Goal: Task Accomplishment & Management: Use online tool/utility

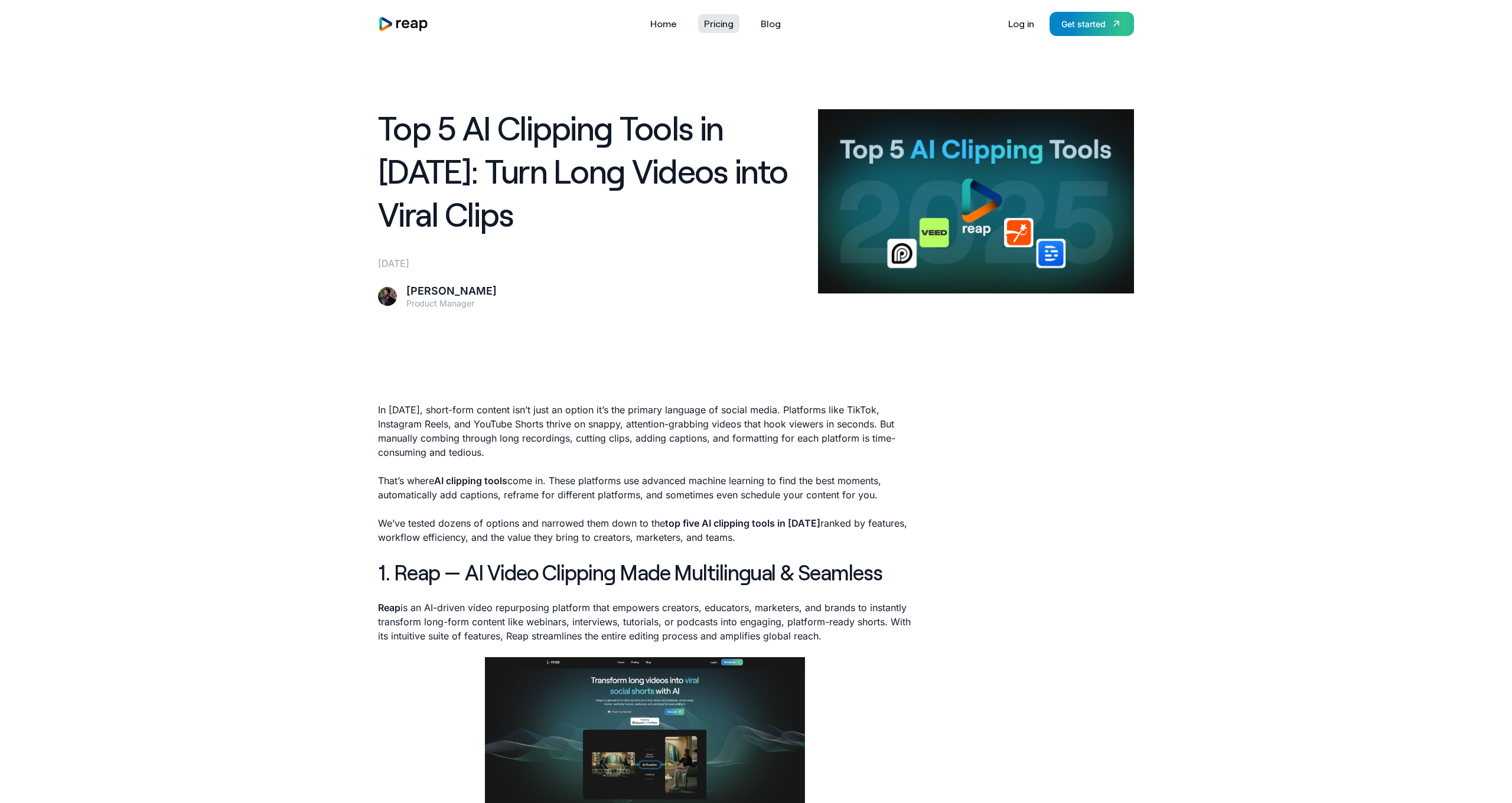
click at [726, 31] on link "Pricing" at bounding box center [718, 23] width 41 height 19
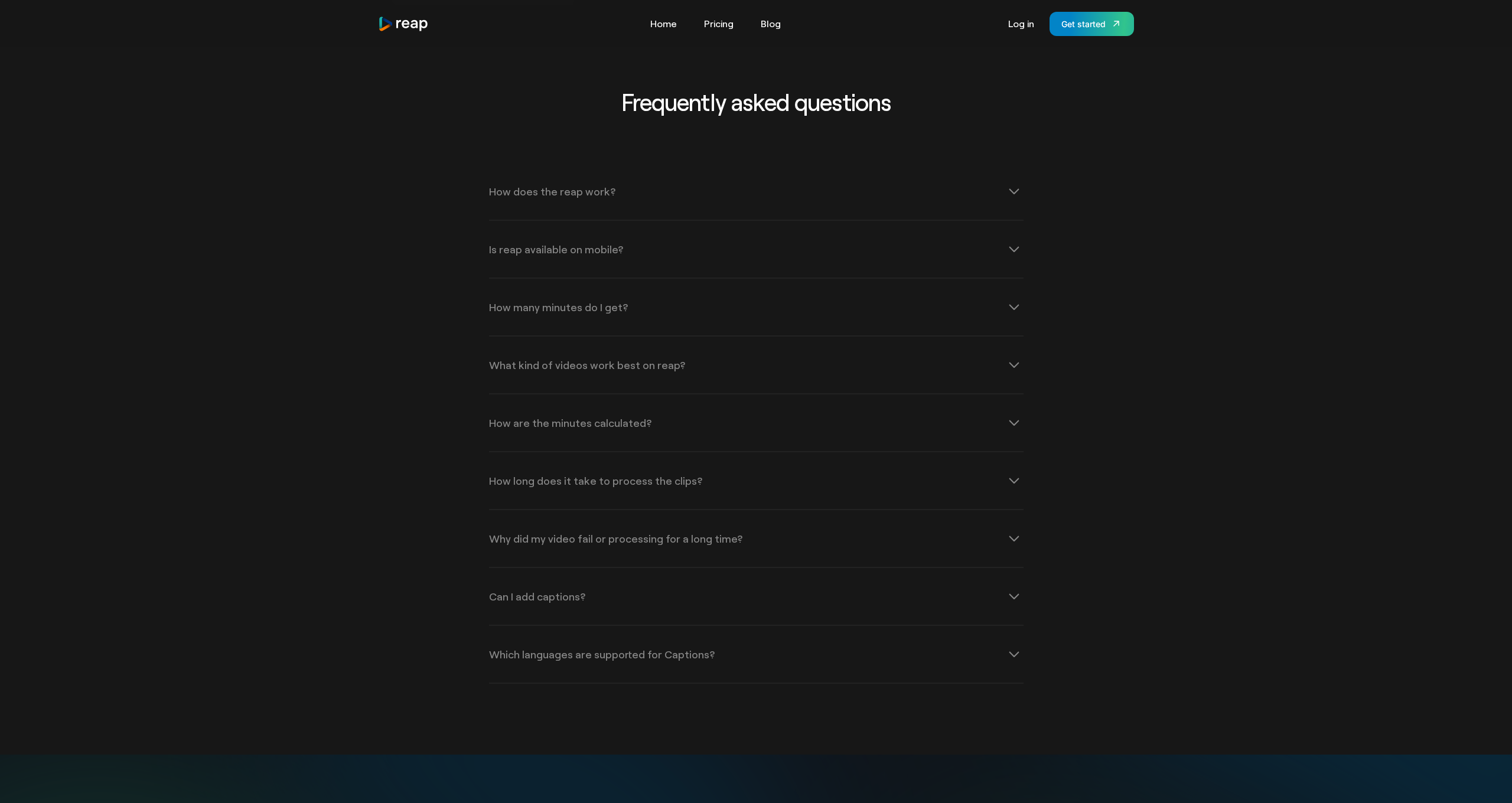
scroll to position [1463, 0]
click at [1009, 599] on icon at bounding box center [1014, 598] width 19 height 19
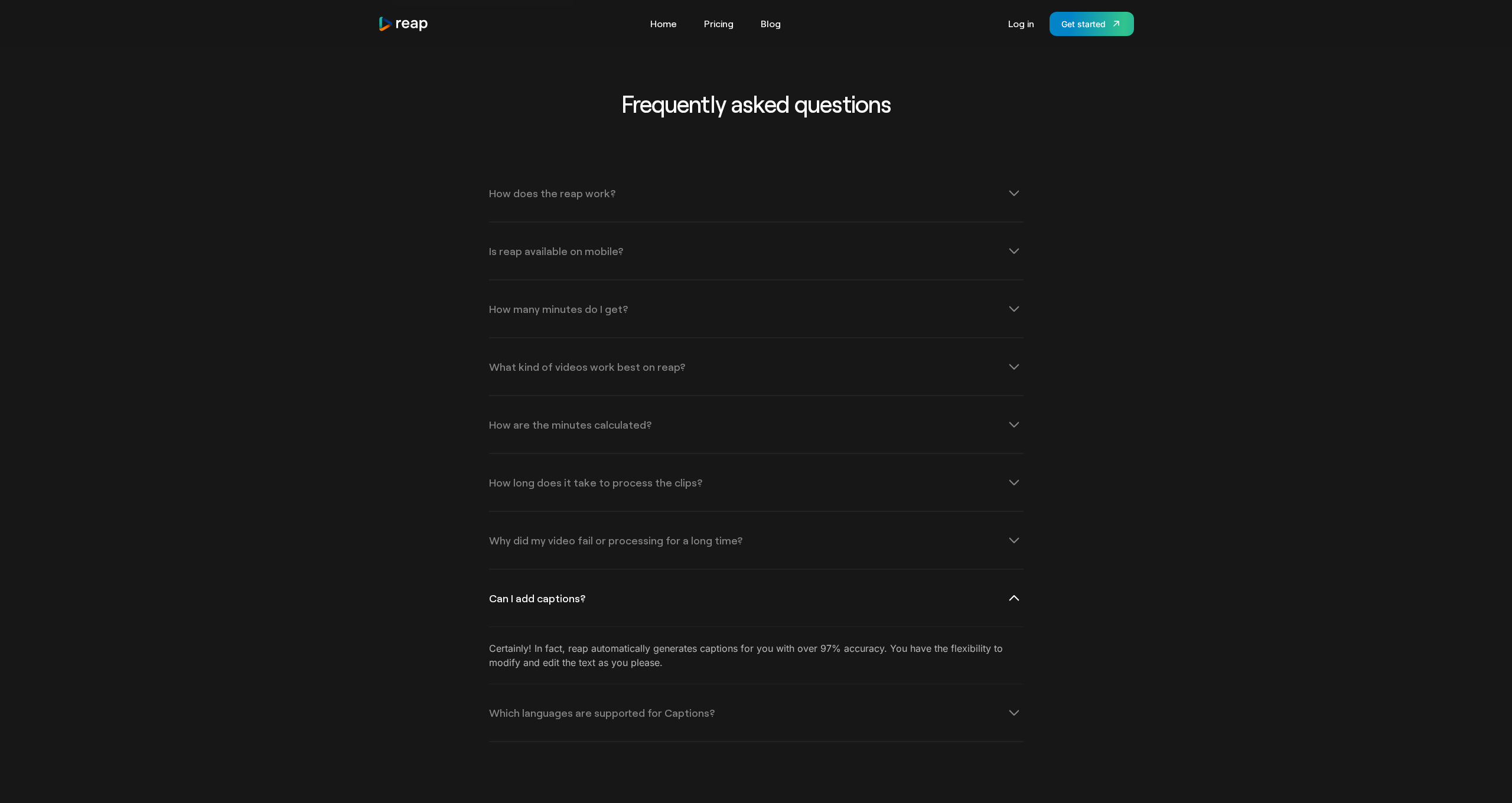
click at [1009, 599] on icon at bounding box center [1014, 598] width 19 height 19
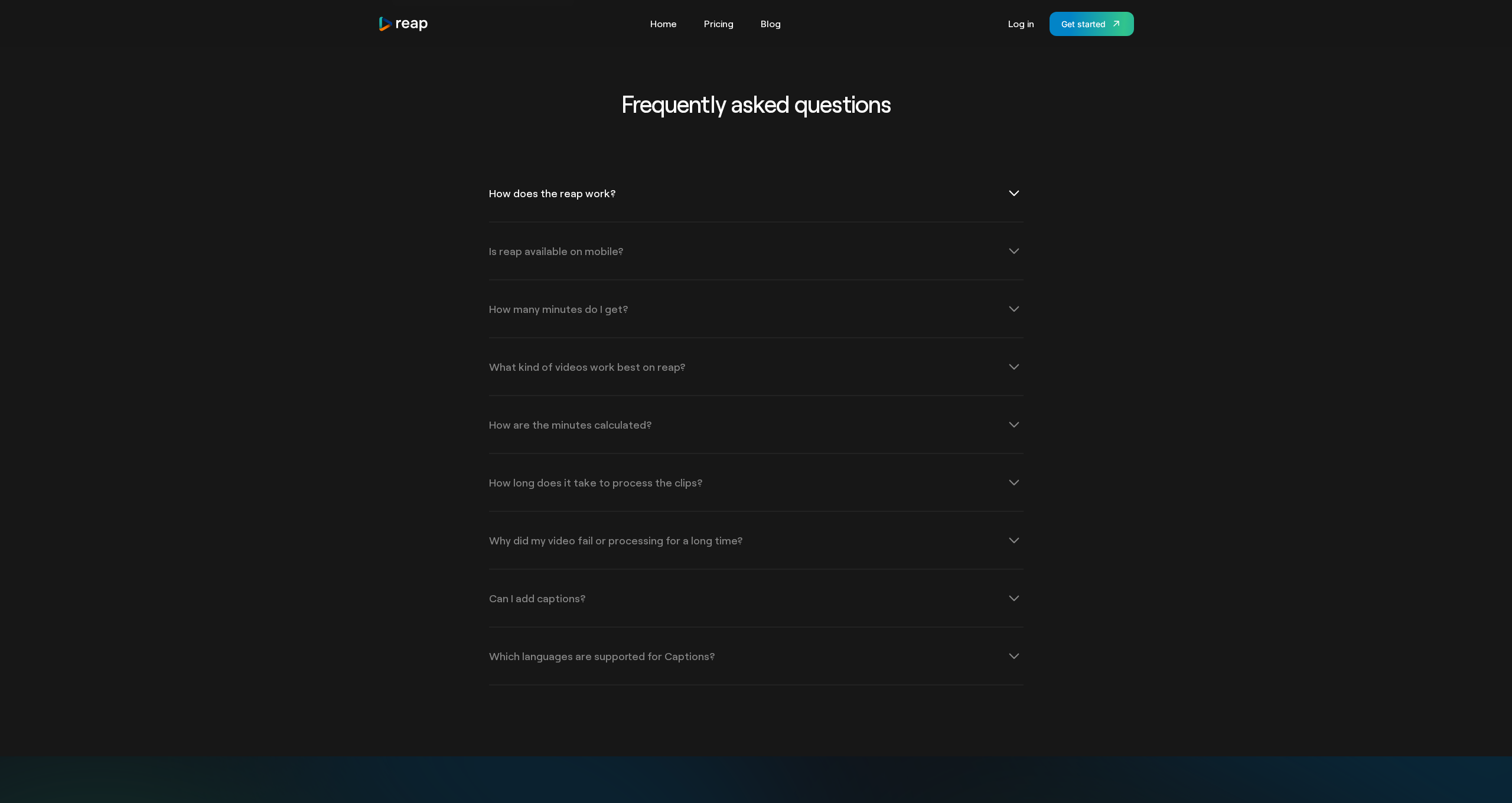
click at [1018, 196] on icon at bounding box center [1014, 192] width 19 height 19
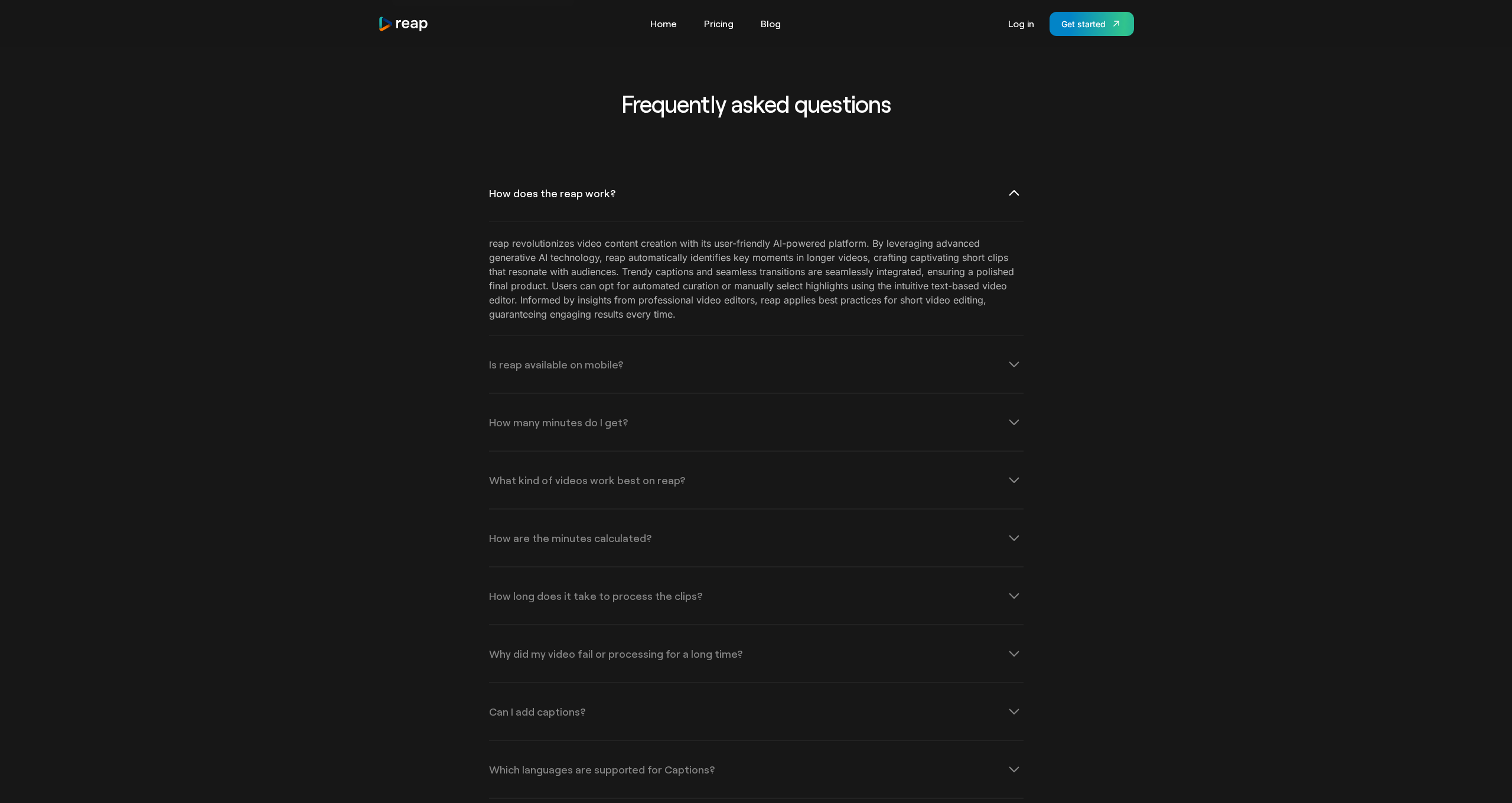
click at [1018, 196] on icon at bounding box center [1014, 192] width 19 height 19
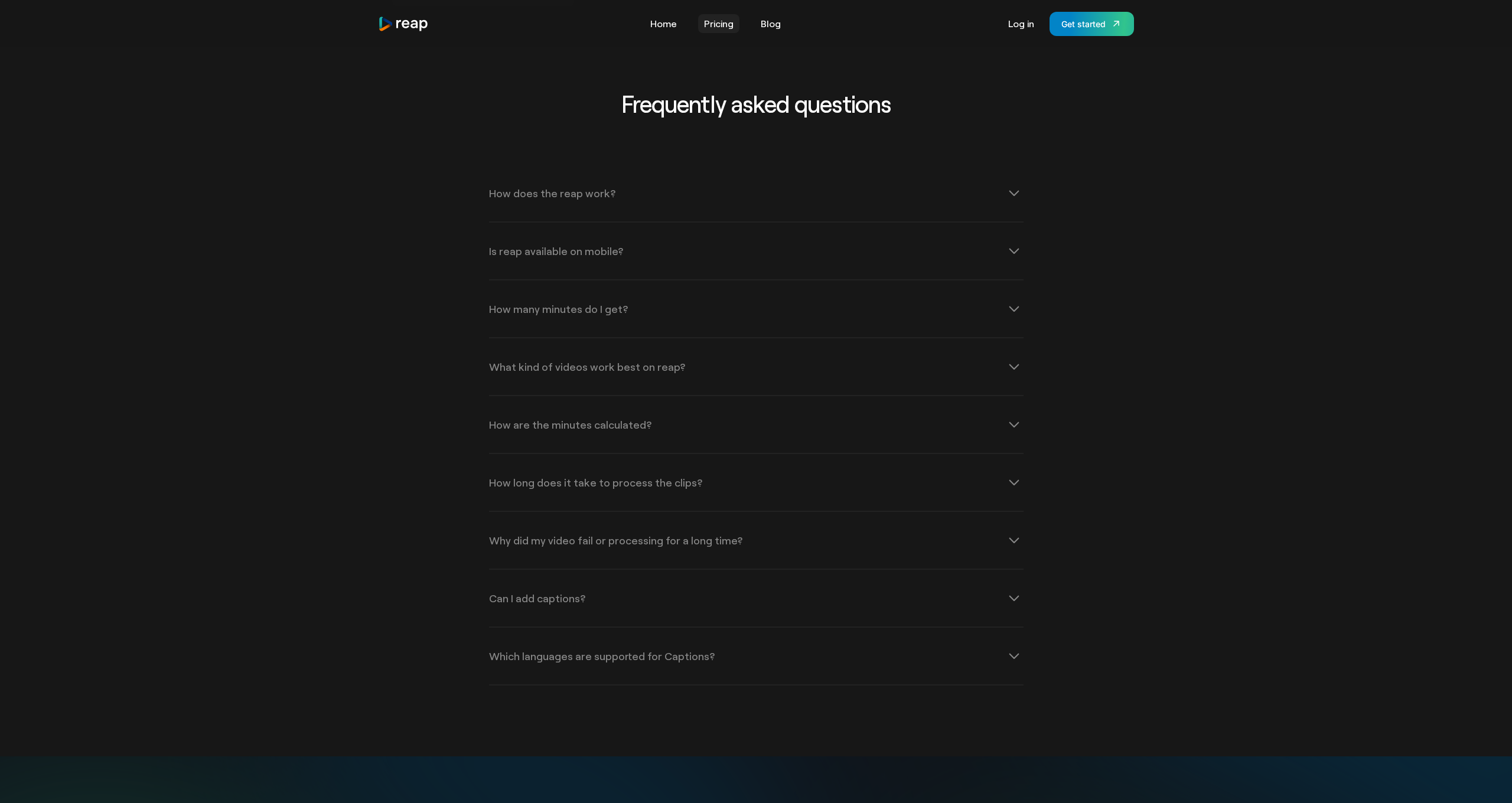
click at [718, 27] on link "Pricing" at bounding box center [718, 23] width 41 height 19
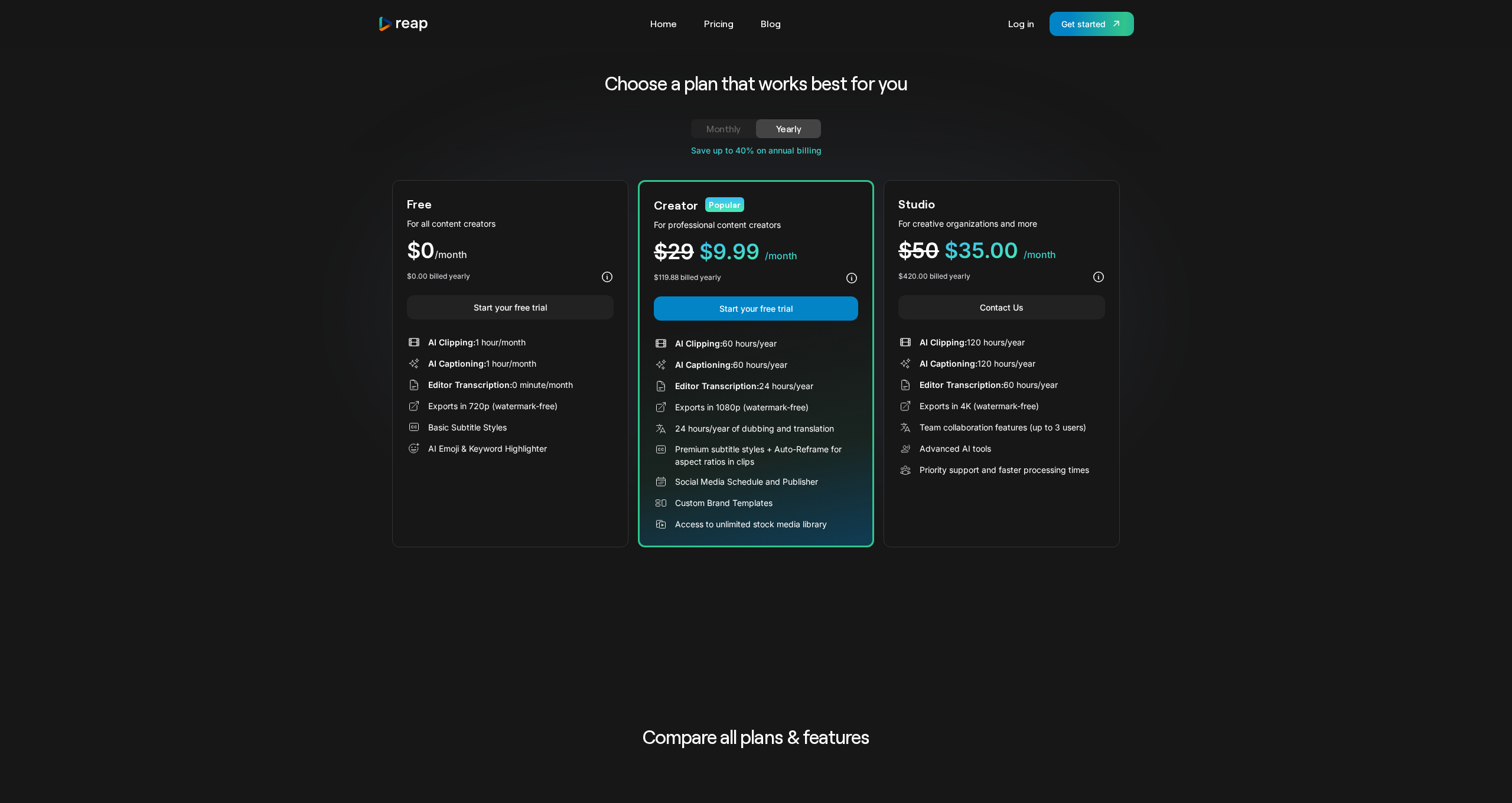
click at [724, 128] on div "Monthly" at bounding box center [723, 128] width 37 height 14
drag, startPoint x: 780, startPoint y: 128, endPoint x: 756, endPoint y: 130, distance: 24.1
click at [780, 128] on div "Yearly" at bounding box center [788, 128] width 37 height 14
click at [727, 129] on div "Monthly" at bounding box center [723, 128] width 37 height 14
click at [487, 303] on link "Start your free trial" at bounding box center [510, 307] width 207 height 24
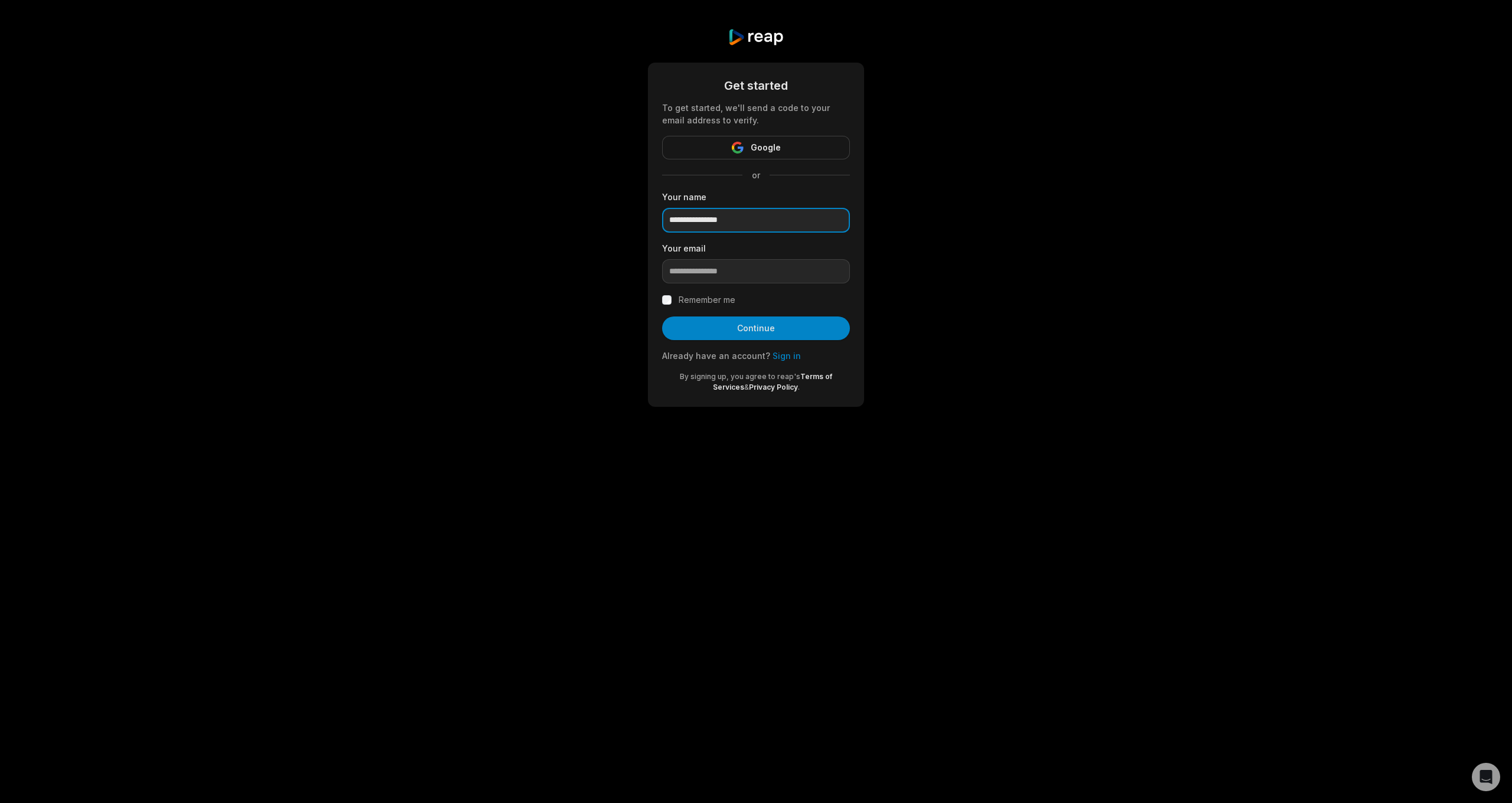
click at [749, 226] on input "**********" at bounding box center [756, 220] width 188 height 25
type input "*"
click at [1027, 227] on div "Get started To get started, we'll send a code to your email address to verify. …" at bounding box center [756, 217] width 1512 height 435
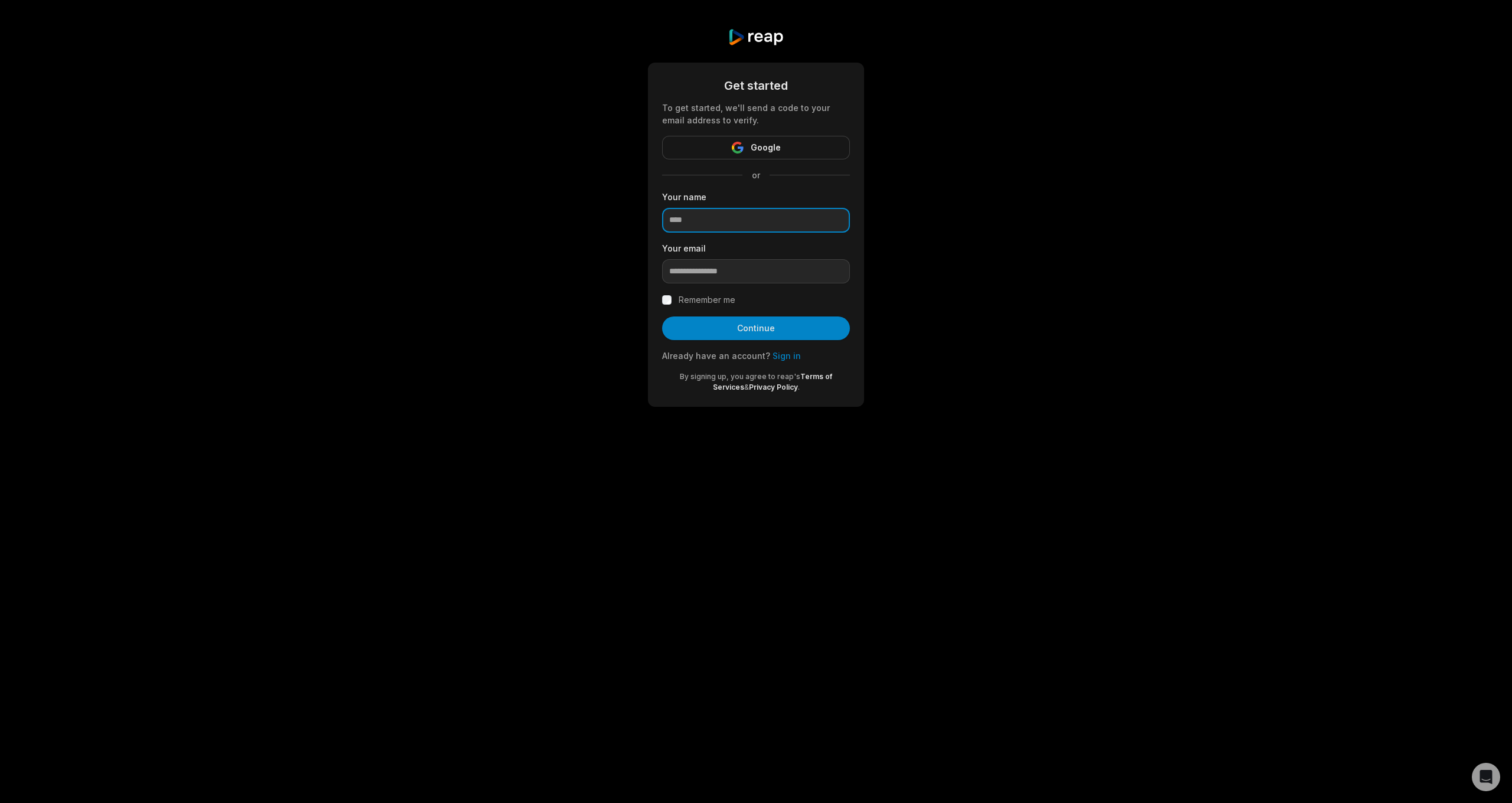
click at [703, 216] on input at bounding box center [756, 220] width 188 height 25
type input "****"
type input "**********"
click at [767, 334] on button "Continue" at bounding box center [756, 328] width 188 height 23
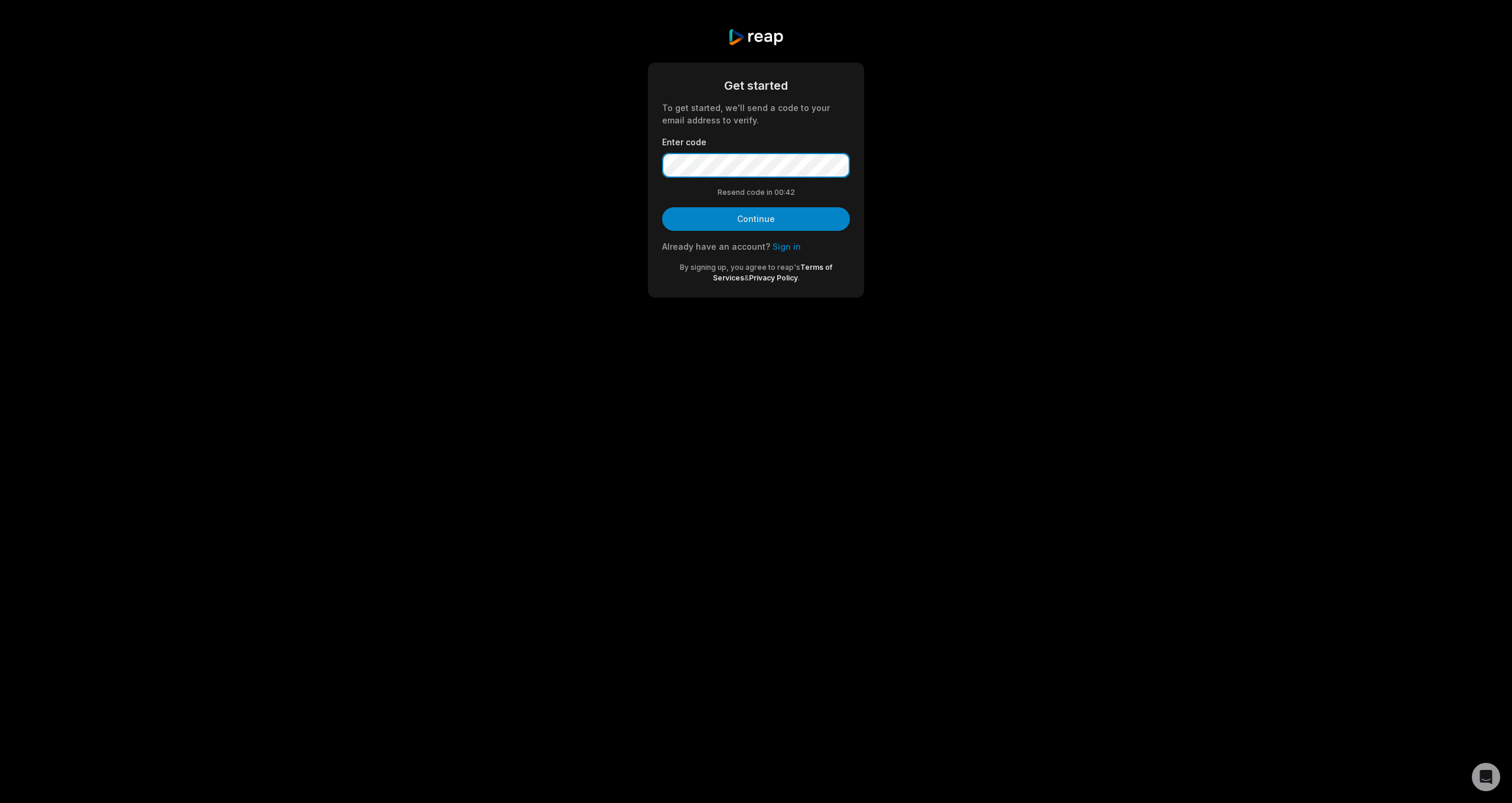
click at [756, 218] on button "Continue" at bounding box center [756, 219] width 188 height 23
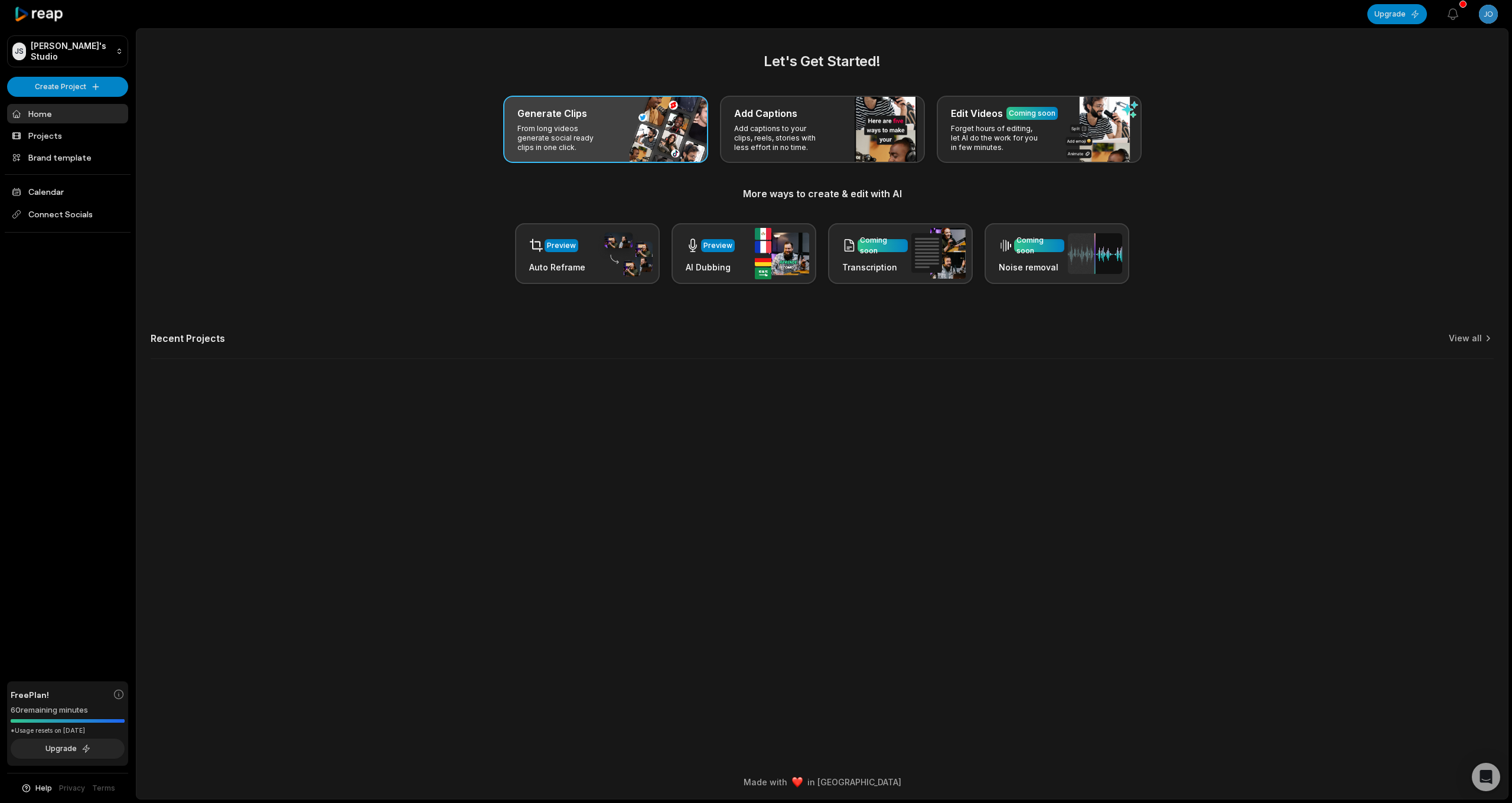
click at [587, 119] on div "Generate Clips" at bounding box center [605, 113] width 177 height 14
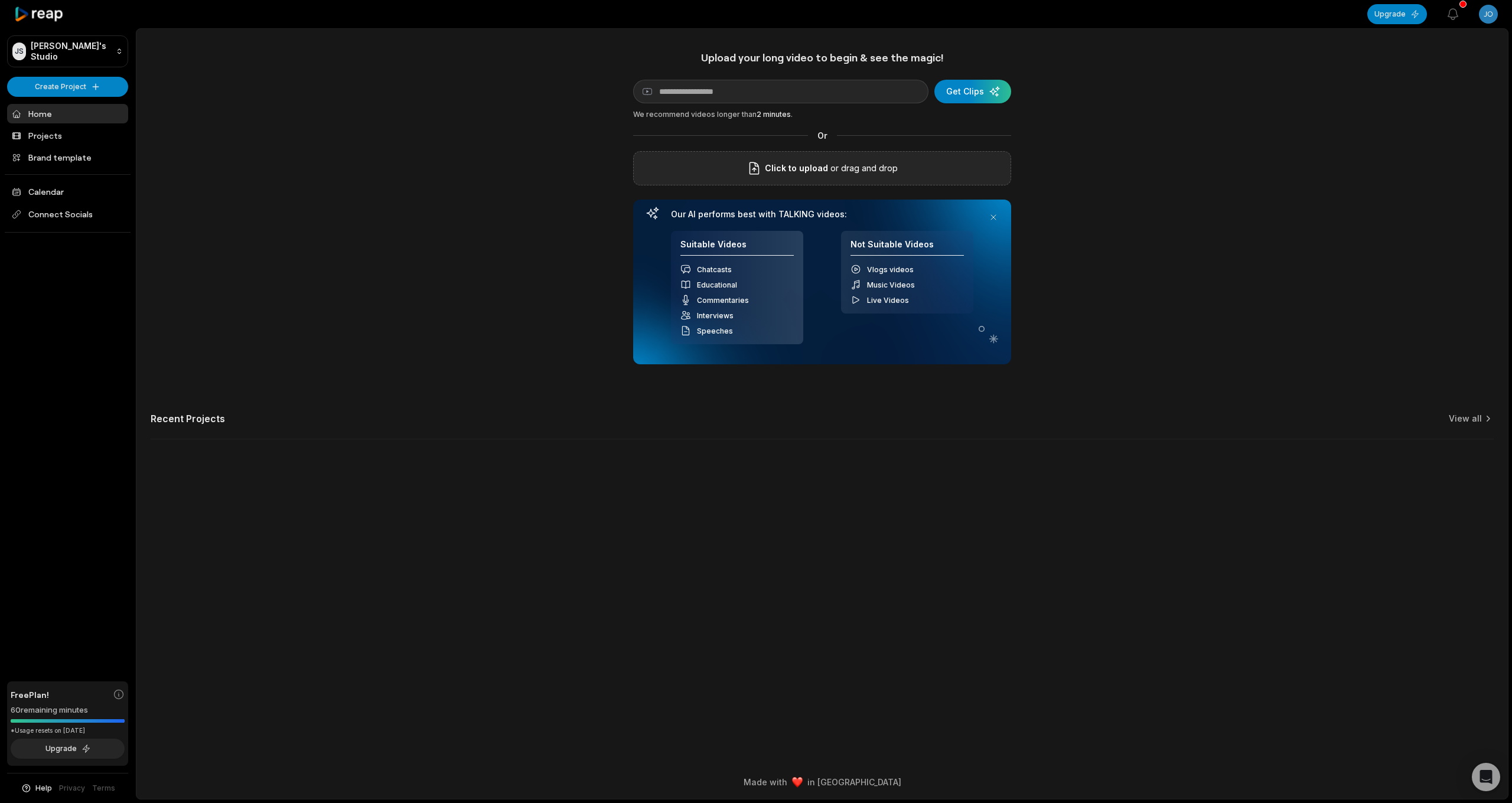
click at [858, 168] on p "or drag and drop" at bounding box center [863, 168] width 70 height 14
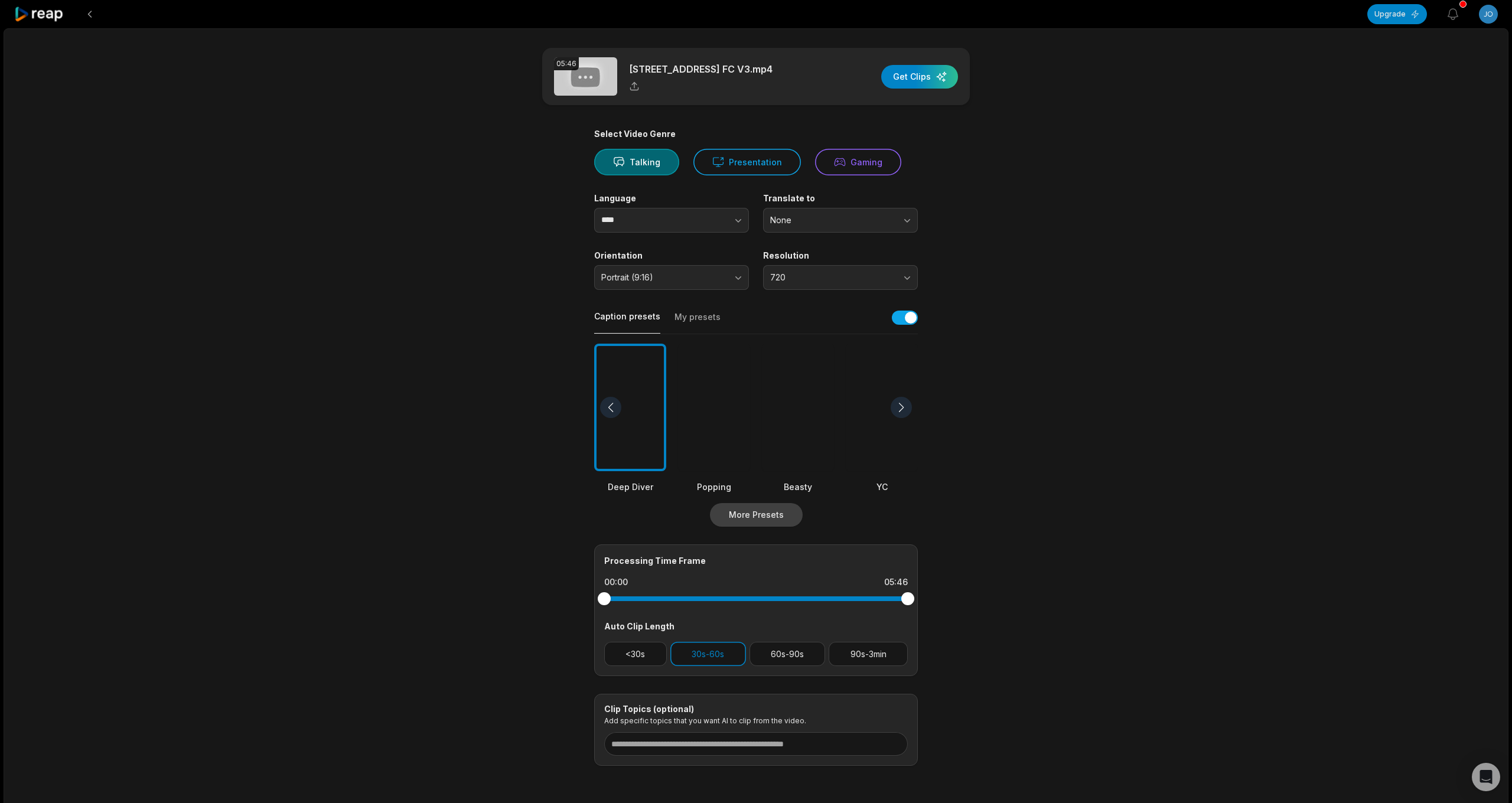
click at [767, 520] on button "More Presets" at bounding box center [756, 515] width 92 height 23
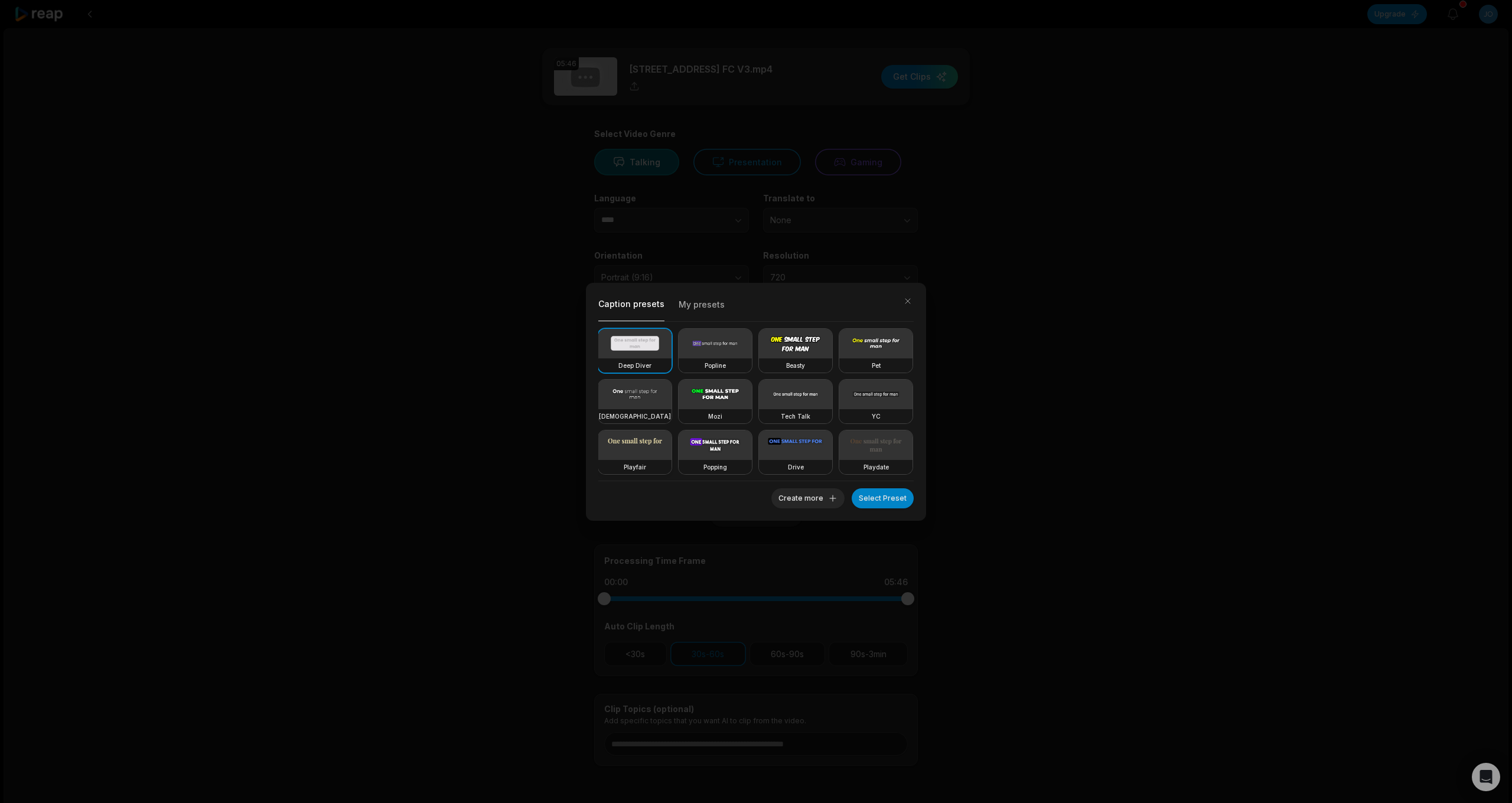
click at [636, 443] on video at bounding box center [635, 445] width 73 height 30
click at [887, 502] on button "Select Preset" at bounding box center [883, 498] width 62 height 20
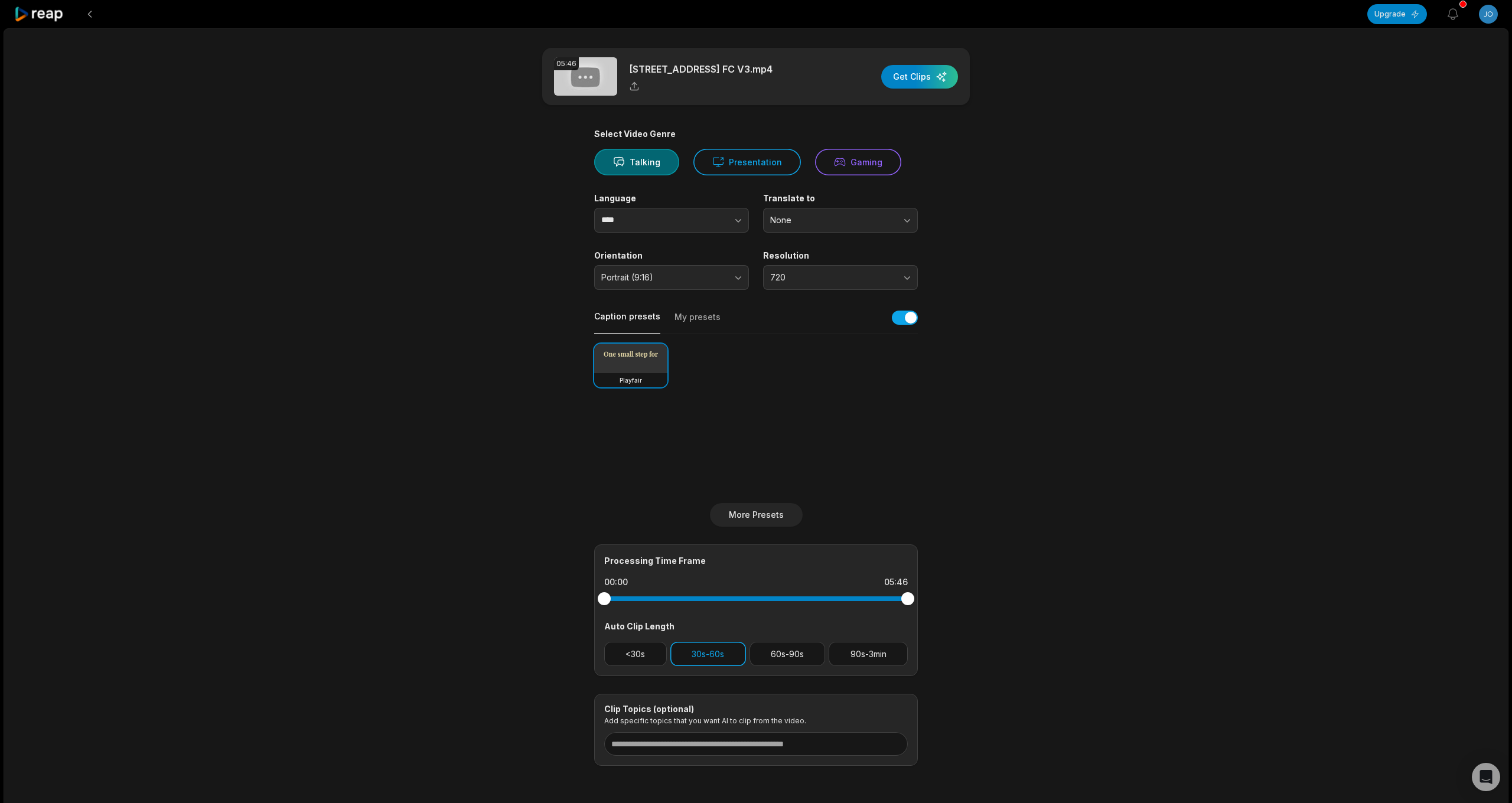
click at [716, 644] on button "30s-60s" at bounding box center [708, 653] width 76 height 24
click at [789, 272] on span "720" at bounding box center [832, 277] width 124 height 10
click at [1014, 236] on main "05:46 11723 GOSHEN AVE UNIT 302 FC V3.mp4 Get Clips Select Video Genre Talking …" at bounding box center [756, 407] width 572 height 718
click at [925, 85] on div "button" at bounding box center [919, 77] width 77 height 23
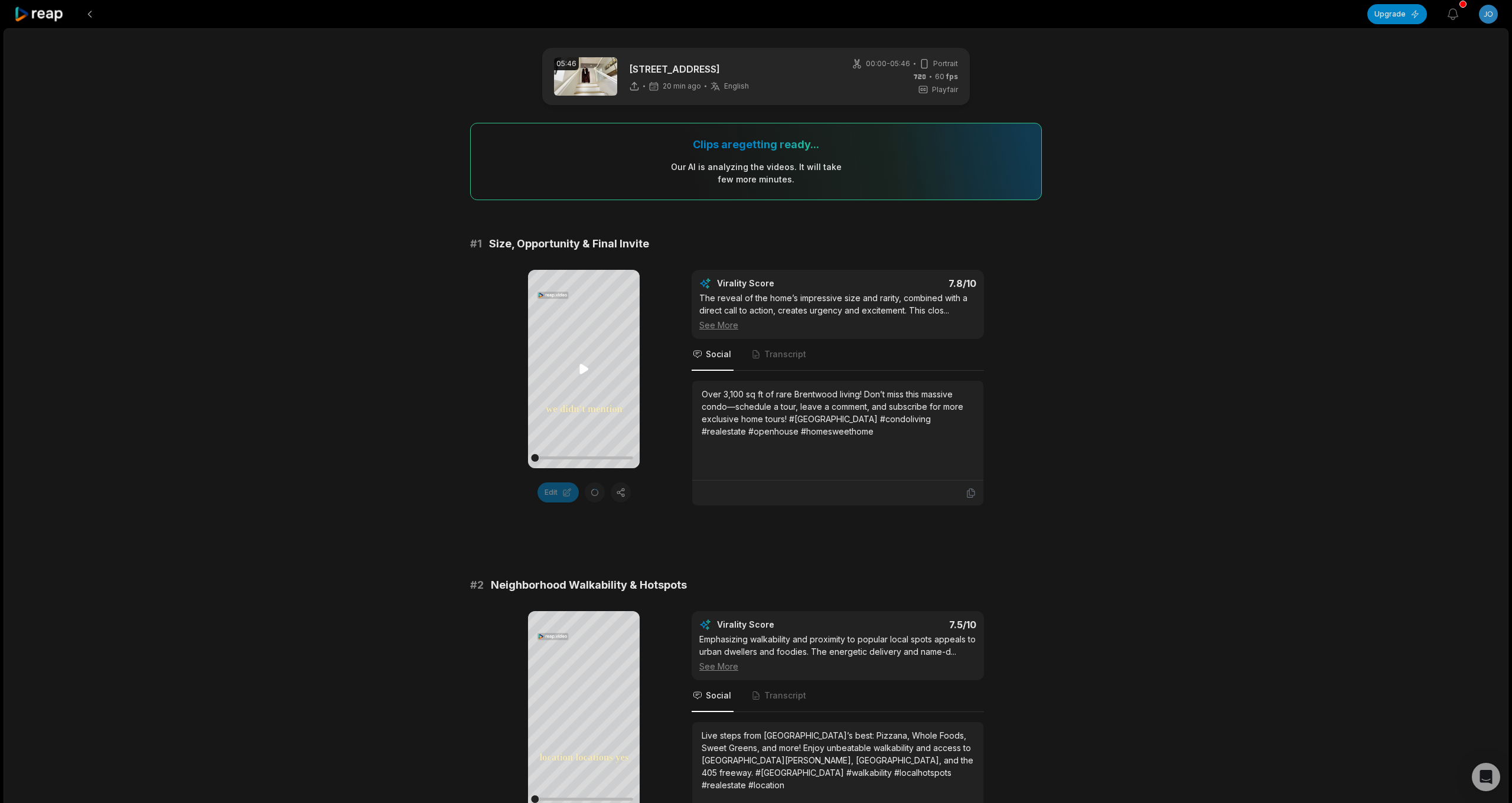
click at [587, 368] on icon at bounding box center [583, 369] width 9 height 10
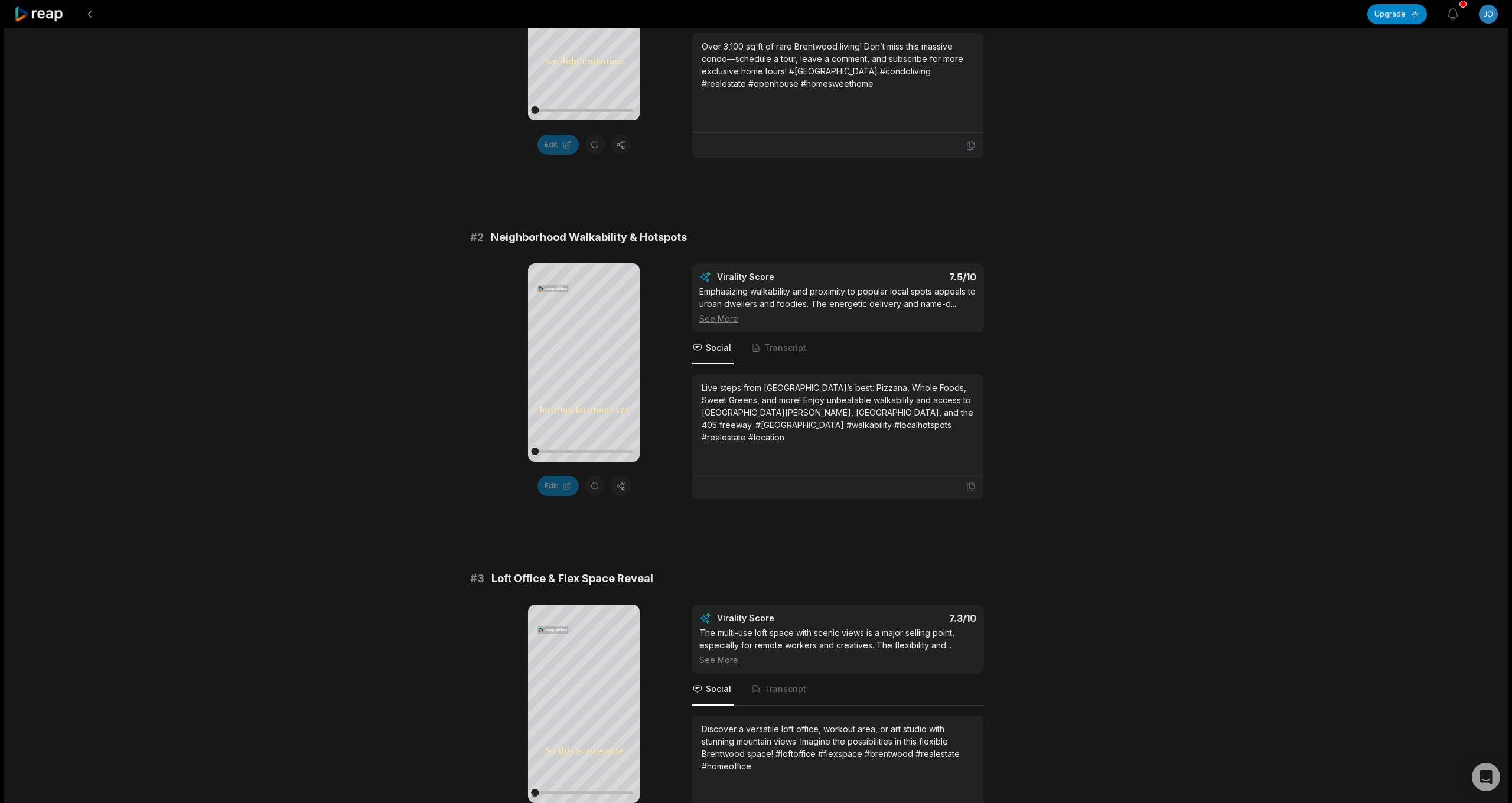
scroll to position [363, 0]
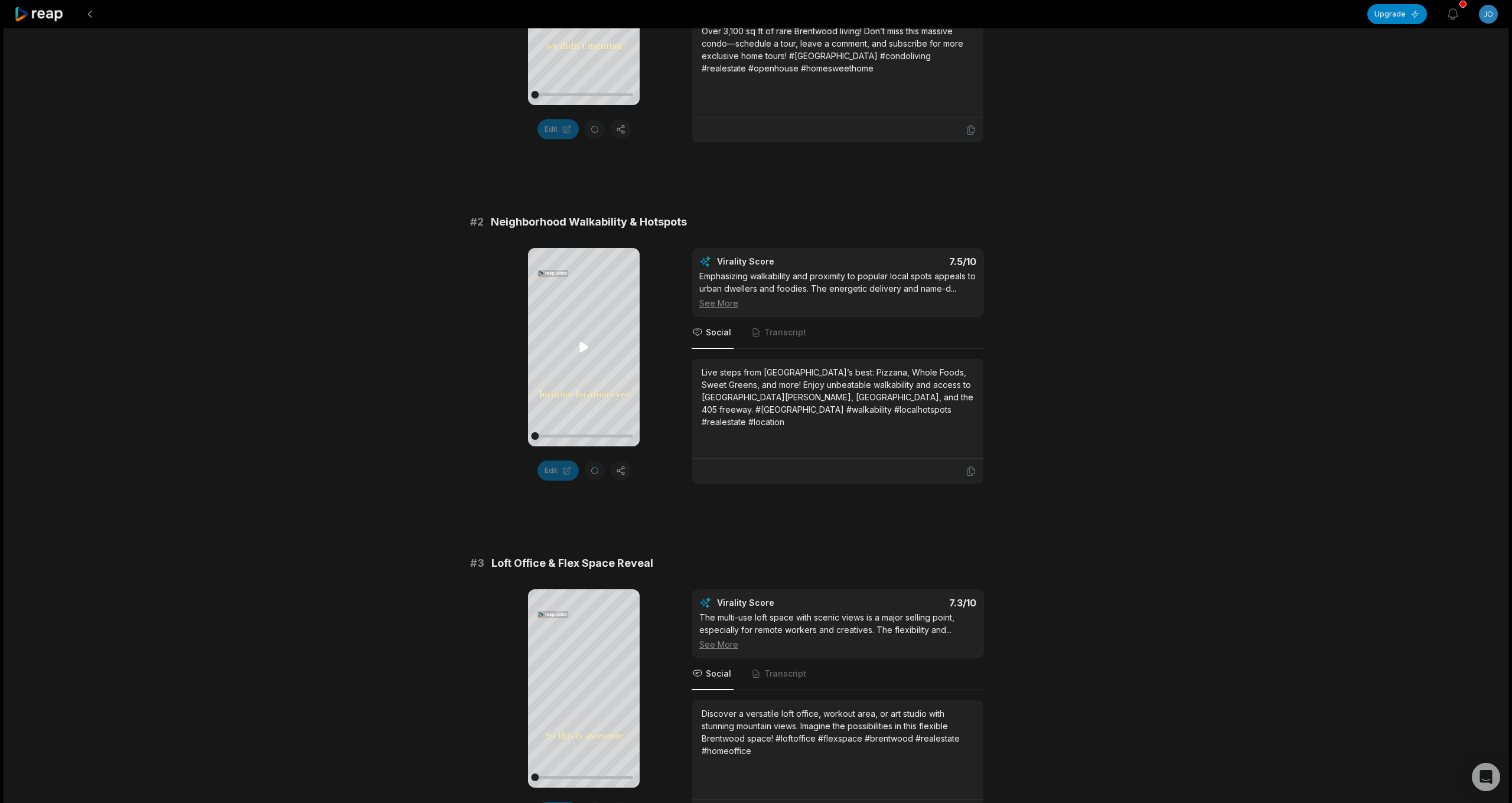
click at [581, 341] on icon at bounding box center [584, 347] width 14 height 14
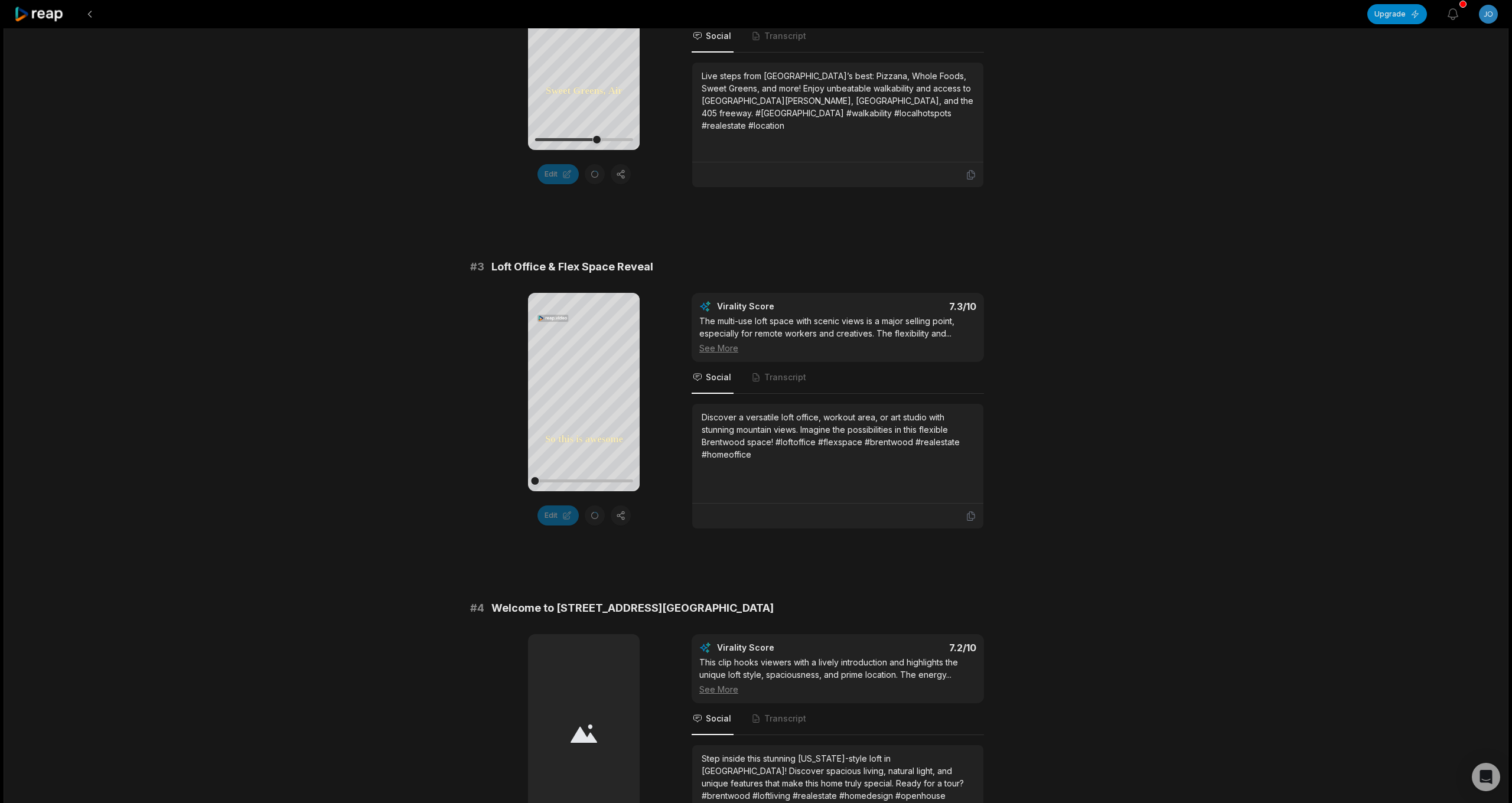
scroll to position [695, 0]
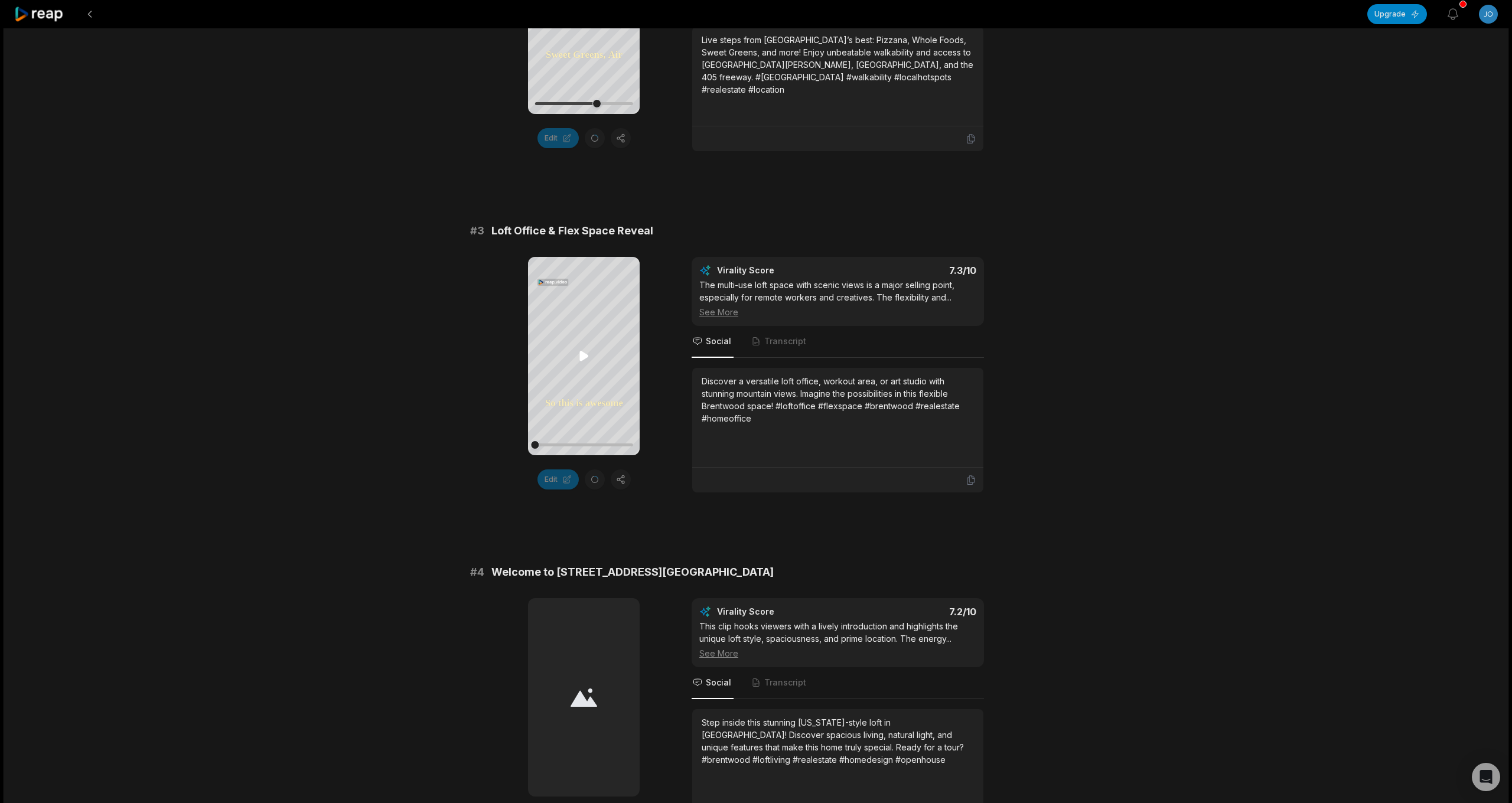
click at [583, 356] on icon at bounding box center [583, 356] width 9 height 10
click at [583, 356] on icon at bounding box center [584, 356] width 14 height 14
click at [1002, 305] on div "Your browser does not support mp4 format. So this is awesome First off, you hav…" at bounding box center [756, 375] width 572 height 236
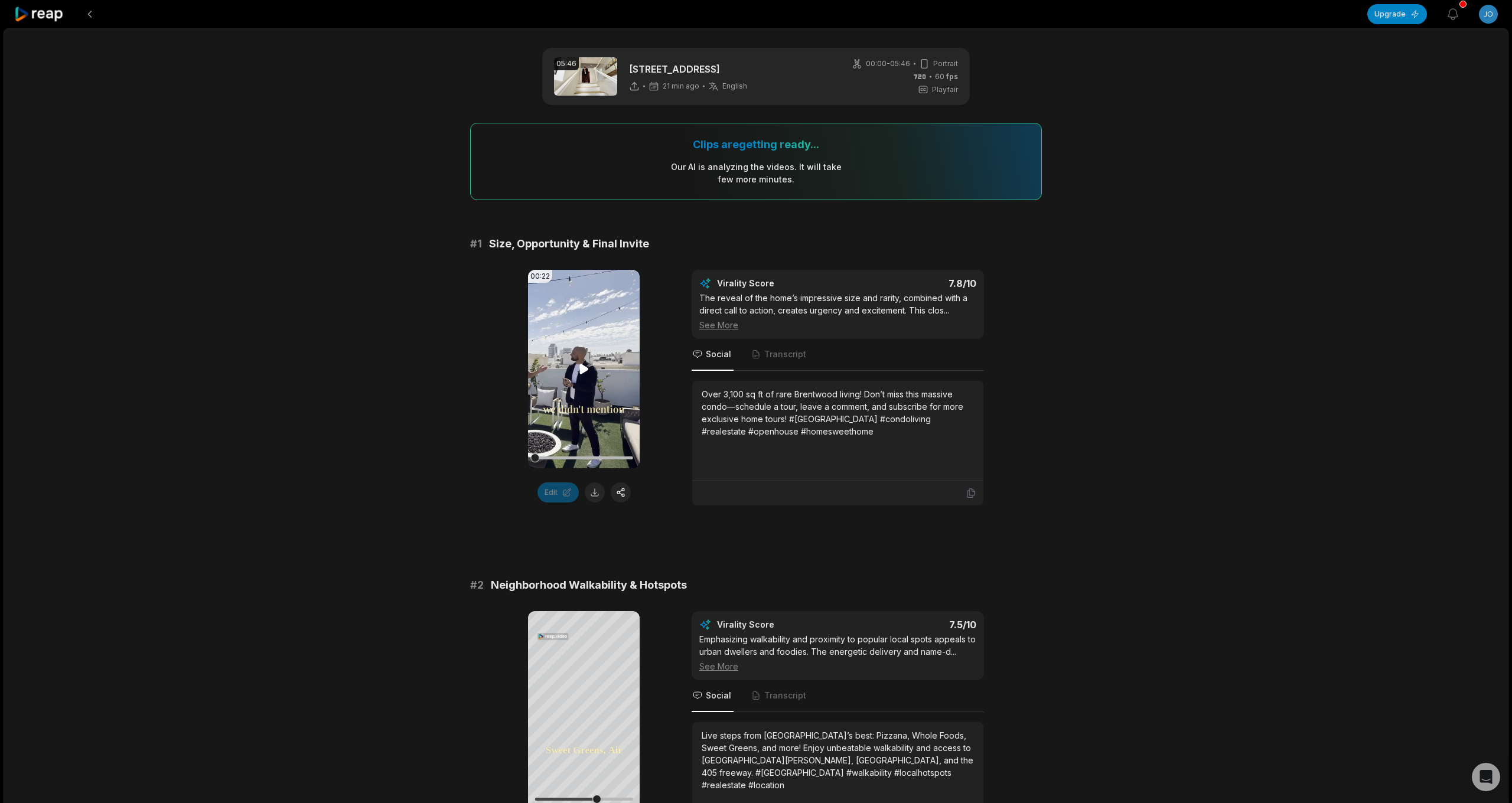
scroll to position [0, 0]
click at [595, 493] on button at bounding box center [594, 492] width 20 height 20
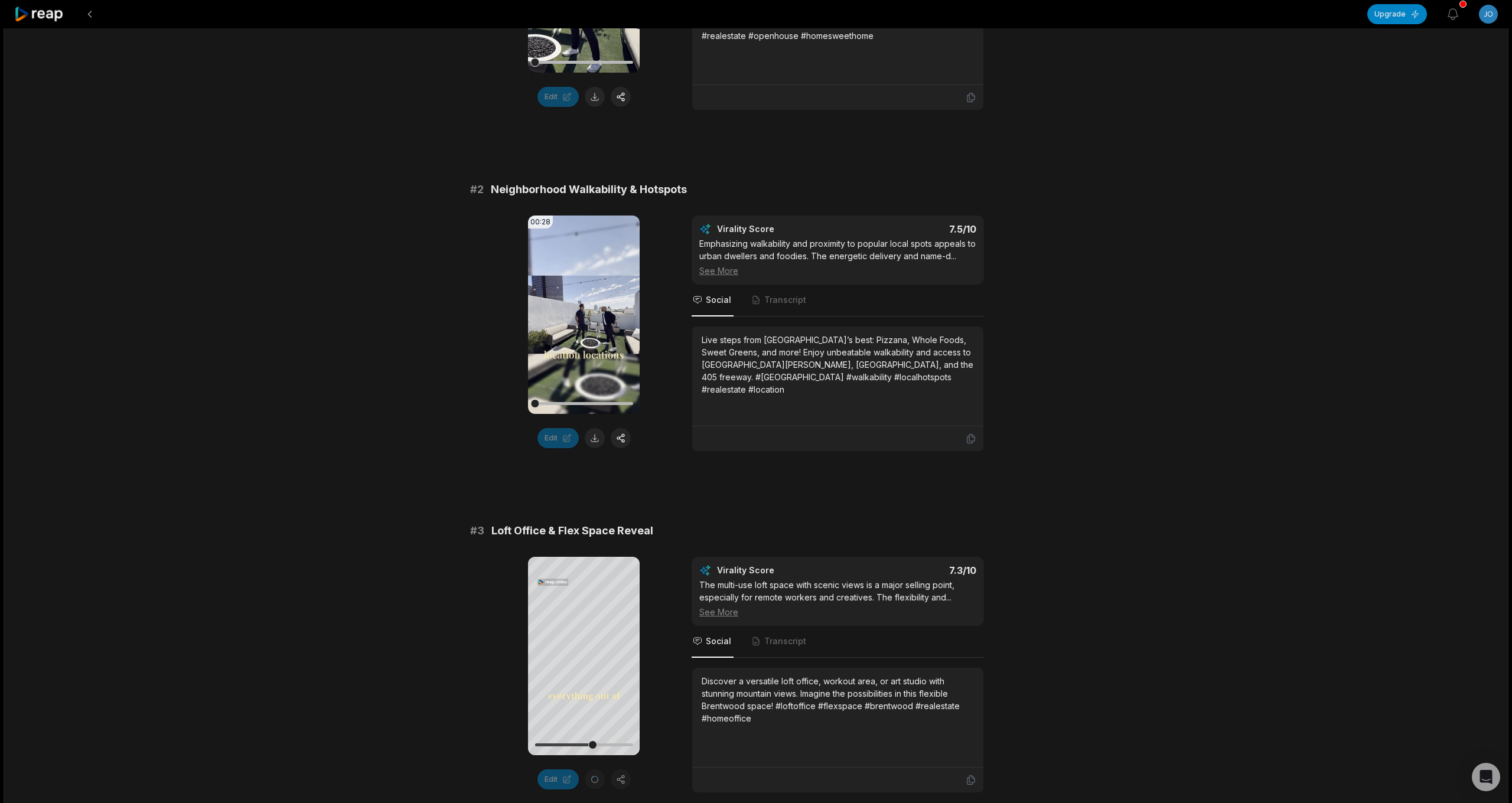
scroll to position [402, 0]
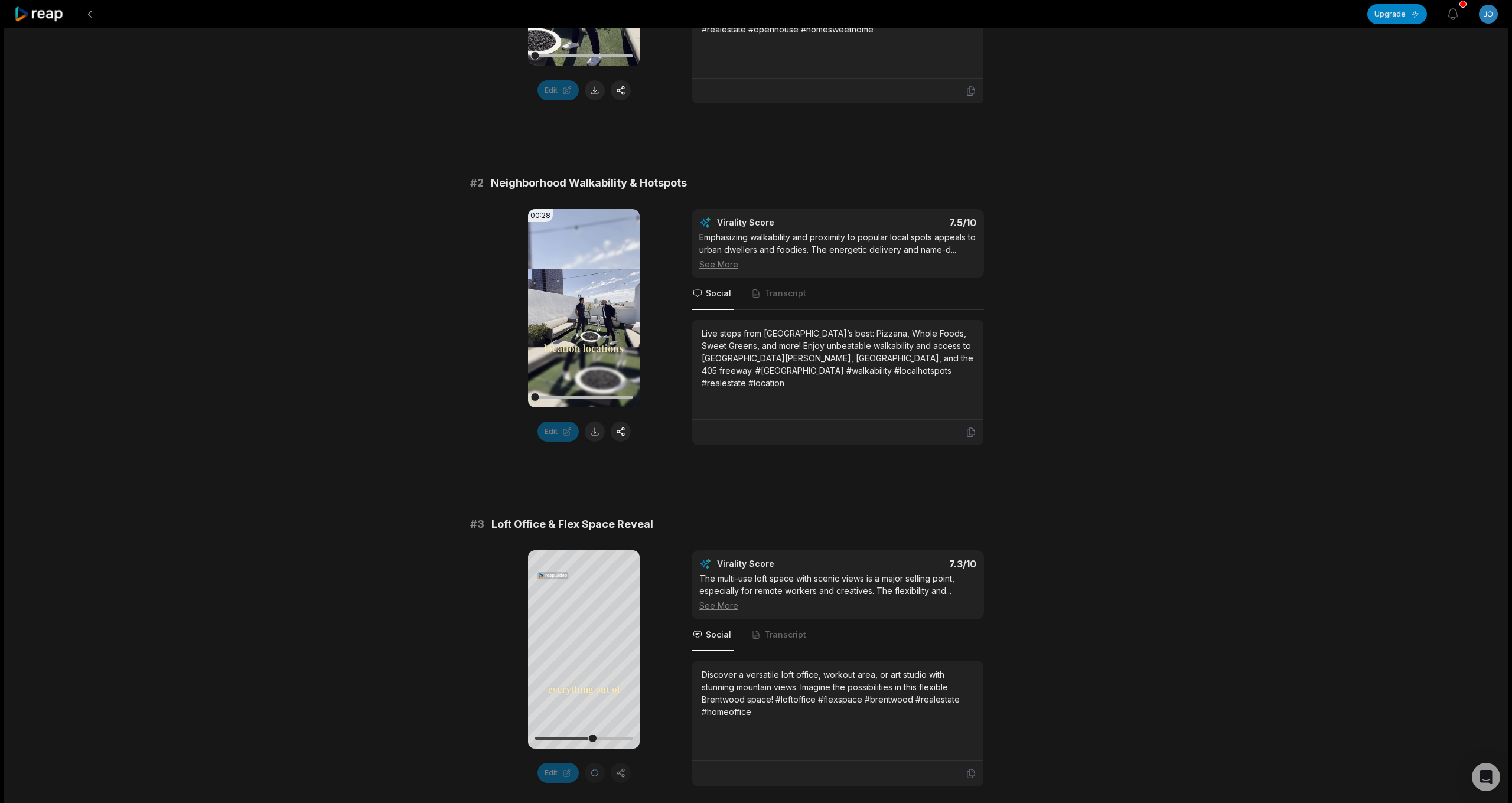
click at [594, 432] on button at bounding box center [594, 431] width 20 height 20
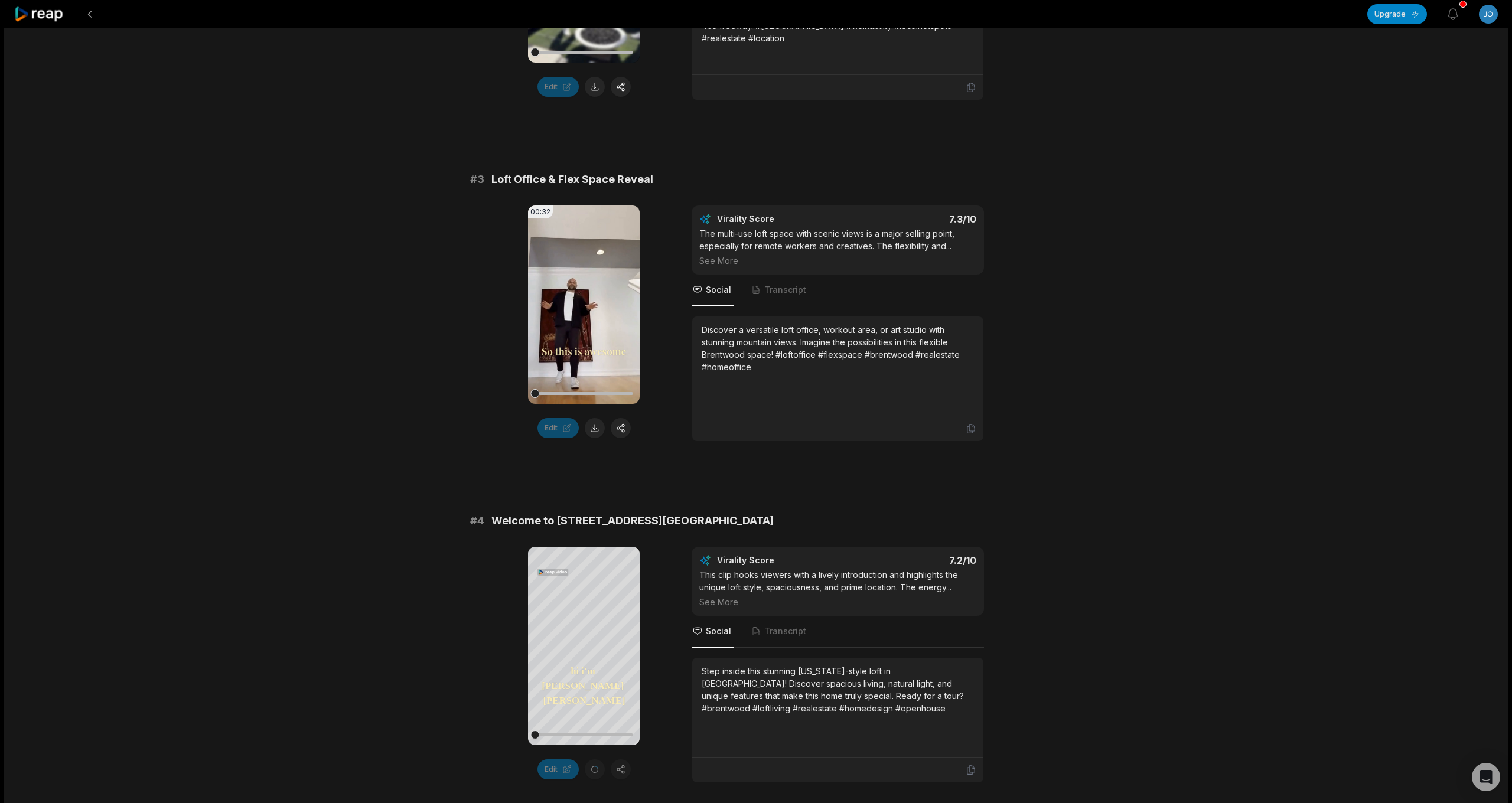
scroll to position [749, 0]
click at [596, 430] on button at bounding box center [594, 426] width 20 height 20
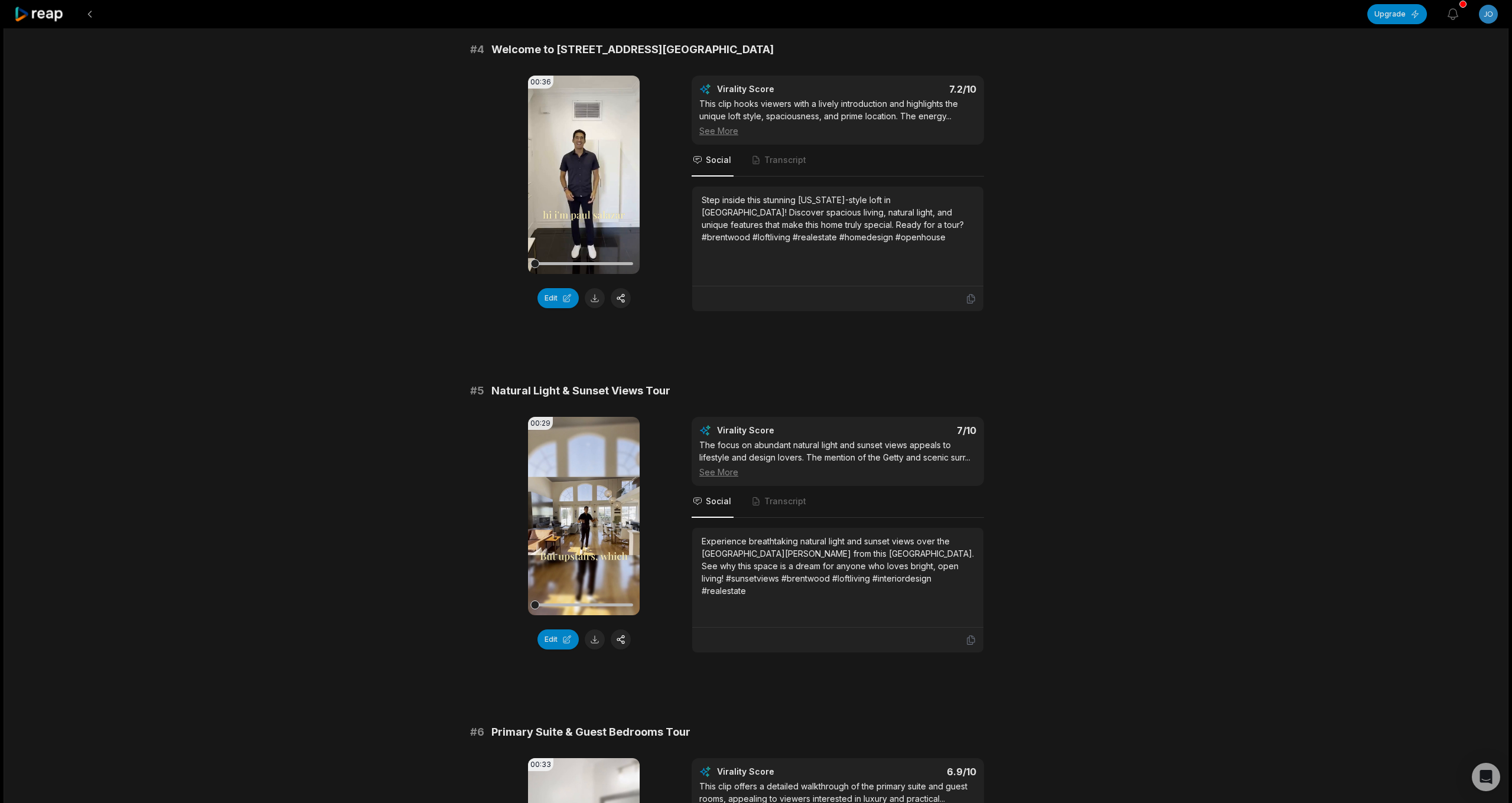
scroll to position [1126, 0]
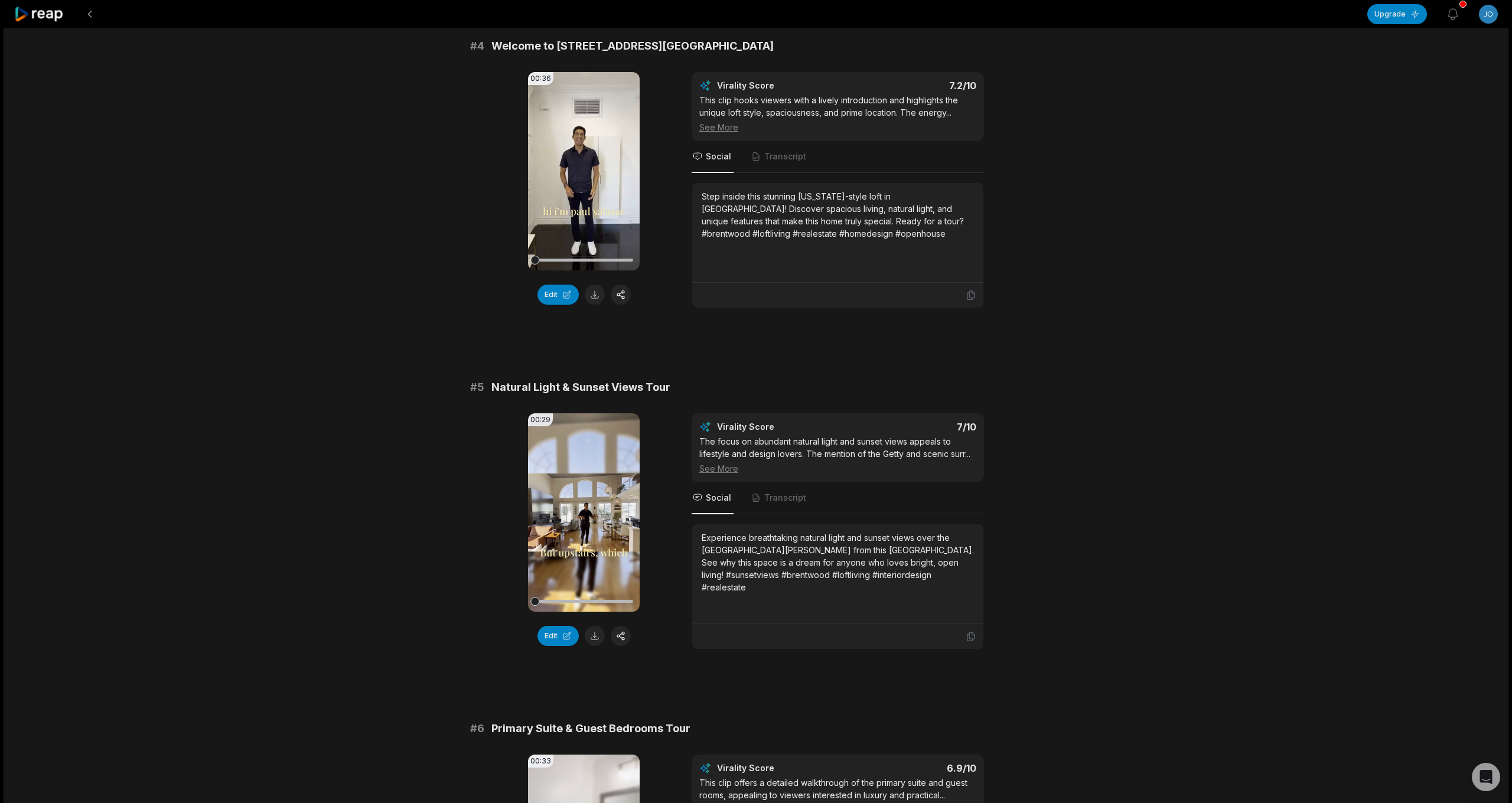
click at [599, 294] on button at bounding box center [594, 294] width 20 height 20
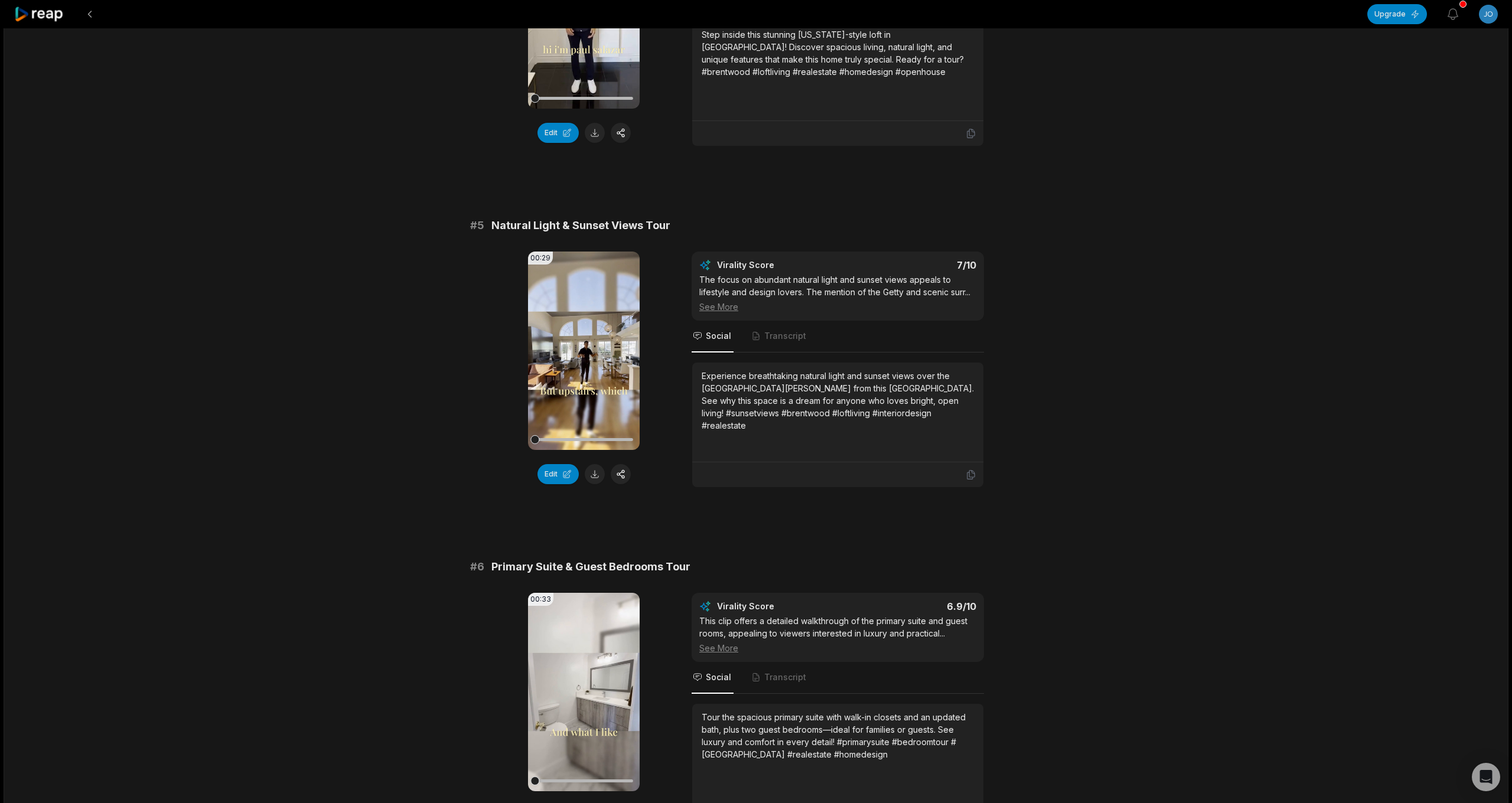
scroll to position [1290, 0]
click at [592, 475] on button at bounding box center [594, 472] width 20 height 20
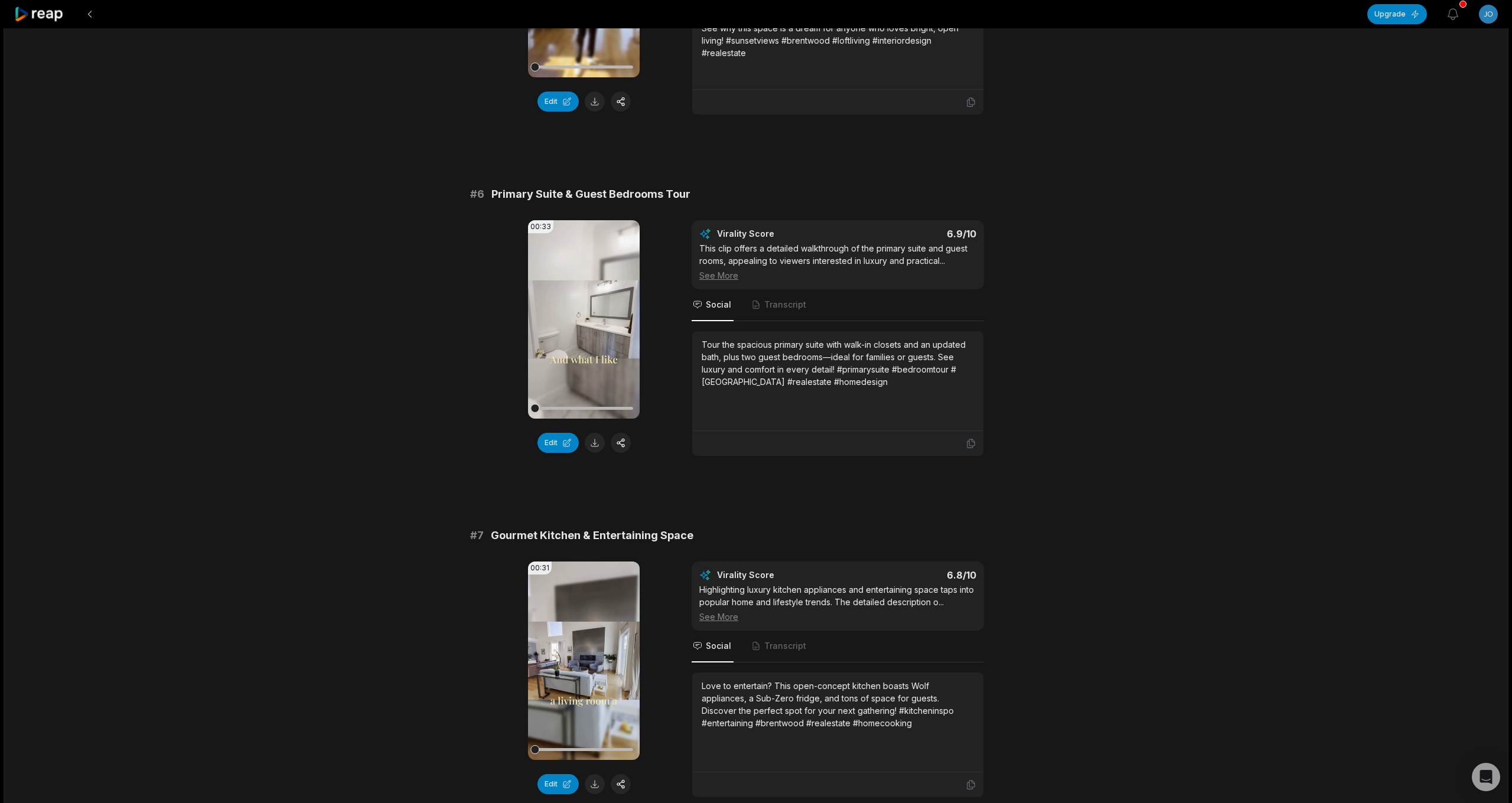
scroll to position [1671, 0]
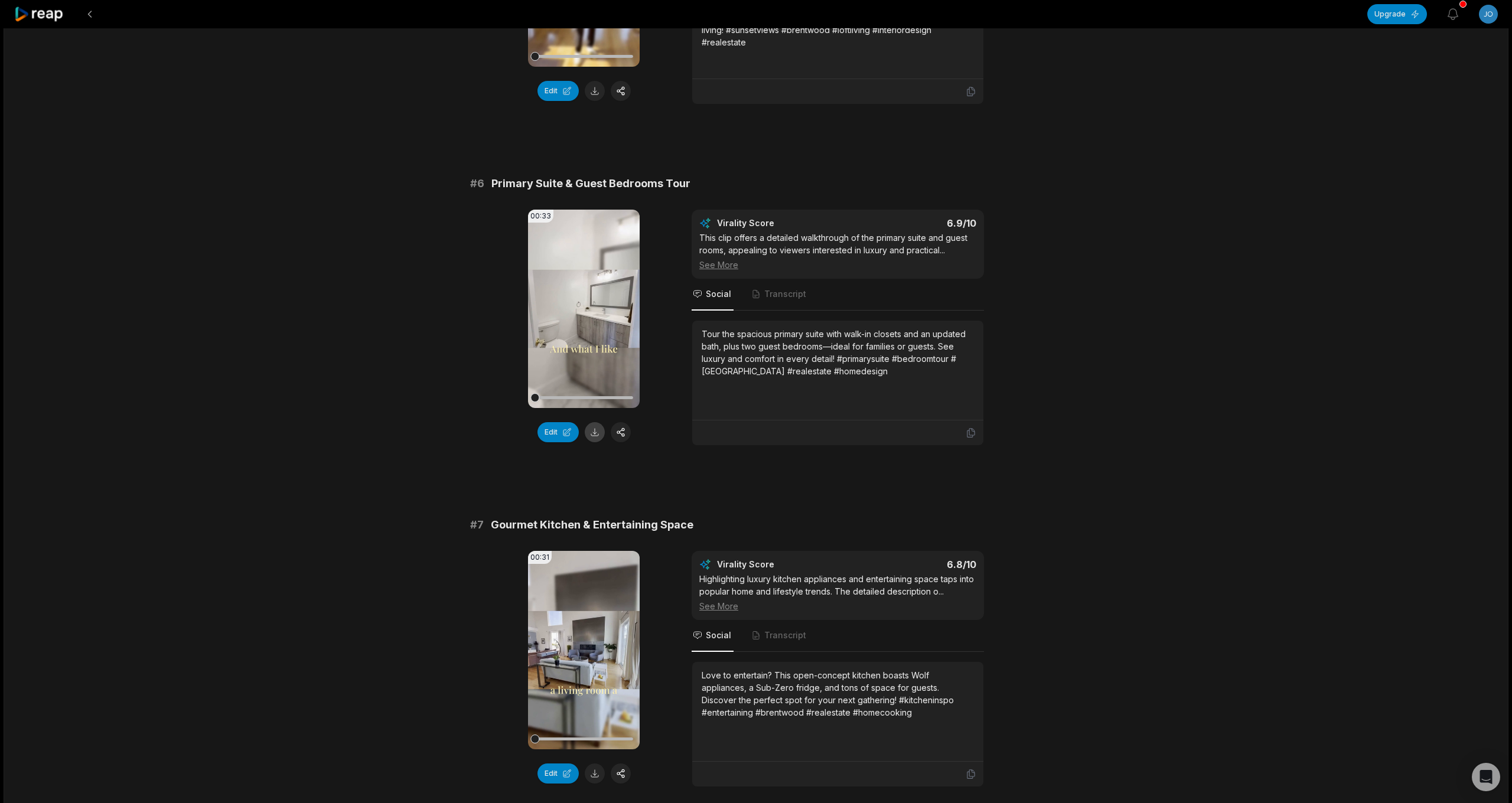
click at [599, 434] on button at bounding box center [594, 431] width 20 height 20
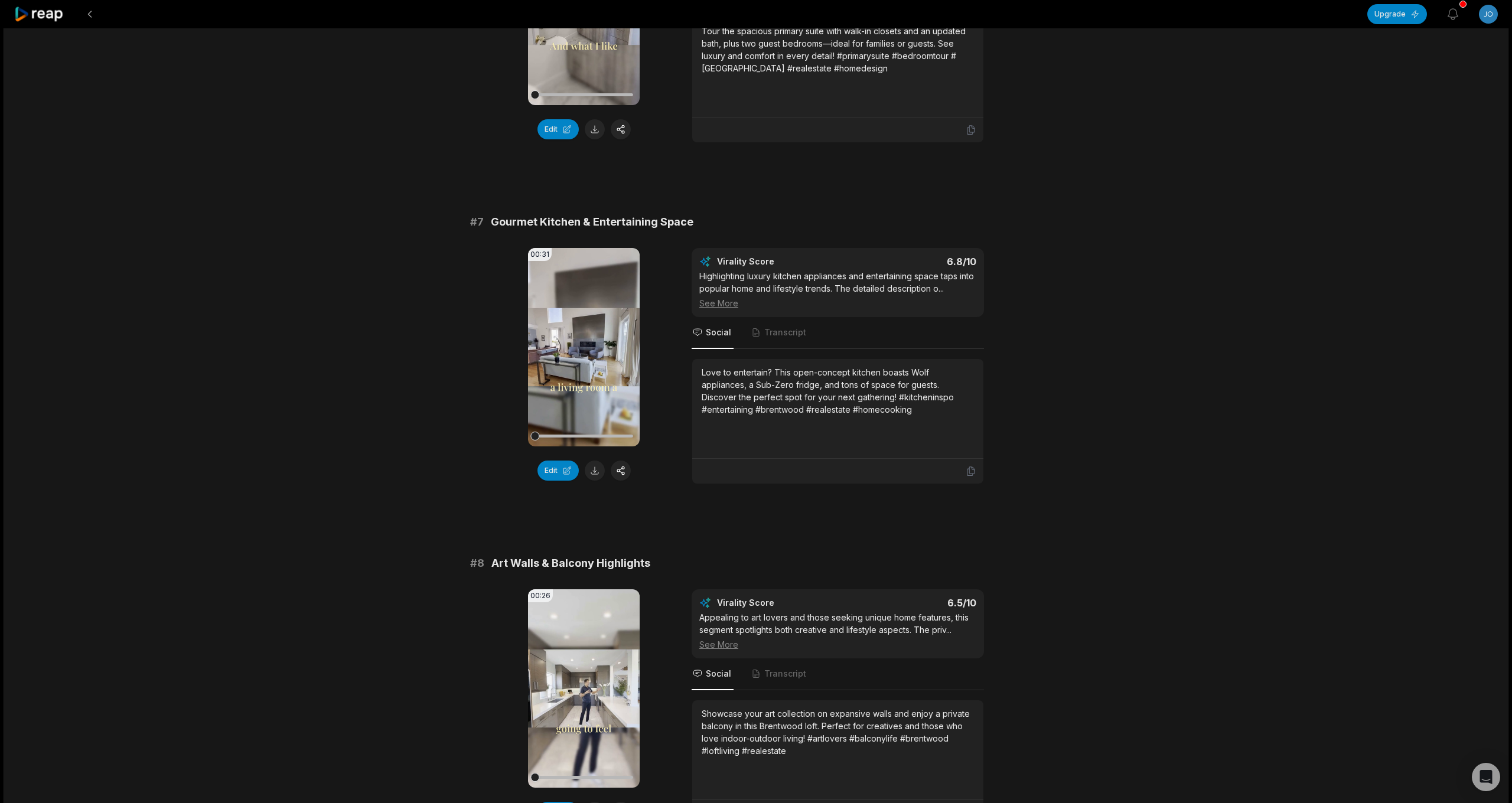
scroll to position [2000, 0]
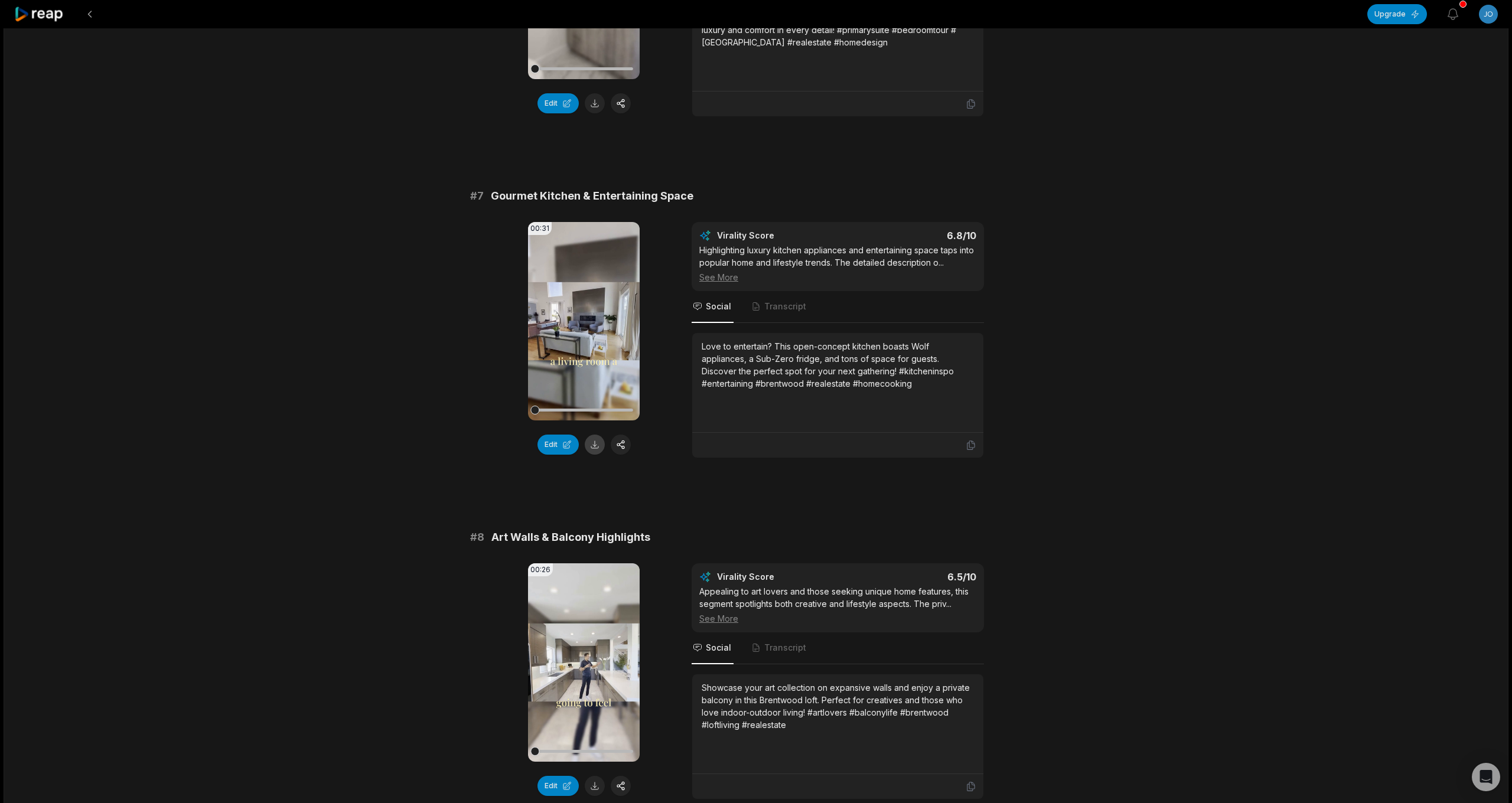
click at [598, 444] on button at bounding box center [594, 444] width 20 height 20
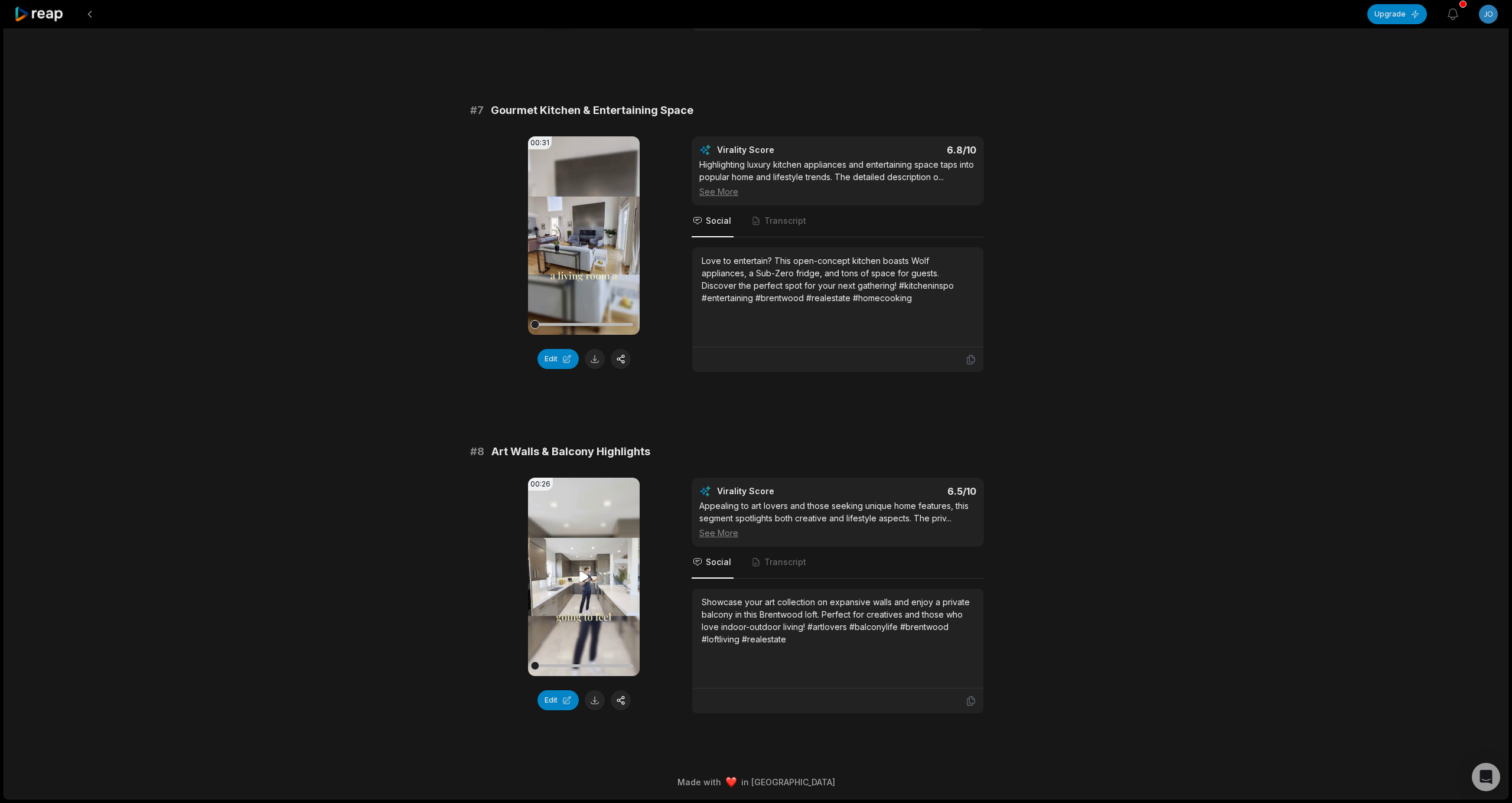
scroll to position [2086, 0]
click at [594, 700] on button at bounding box center [594, 700] width 20 height 20
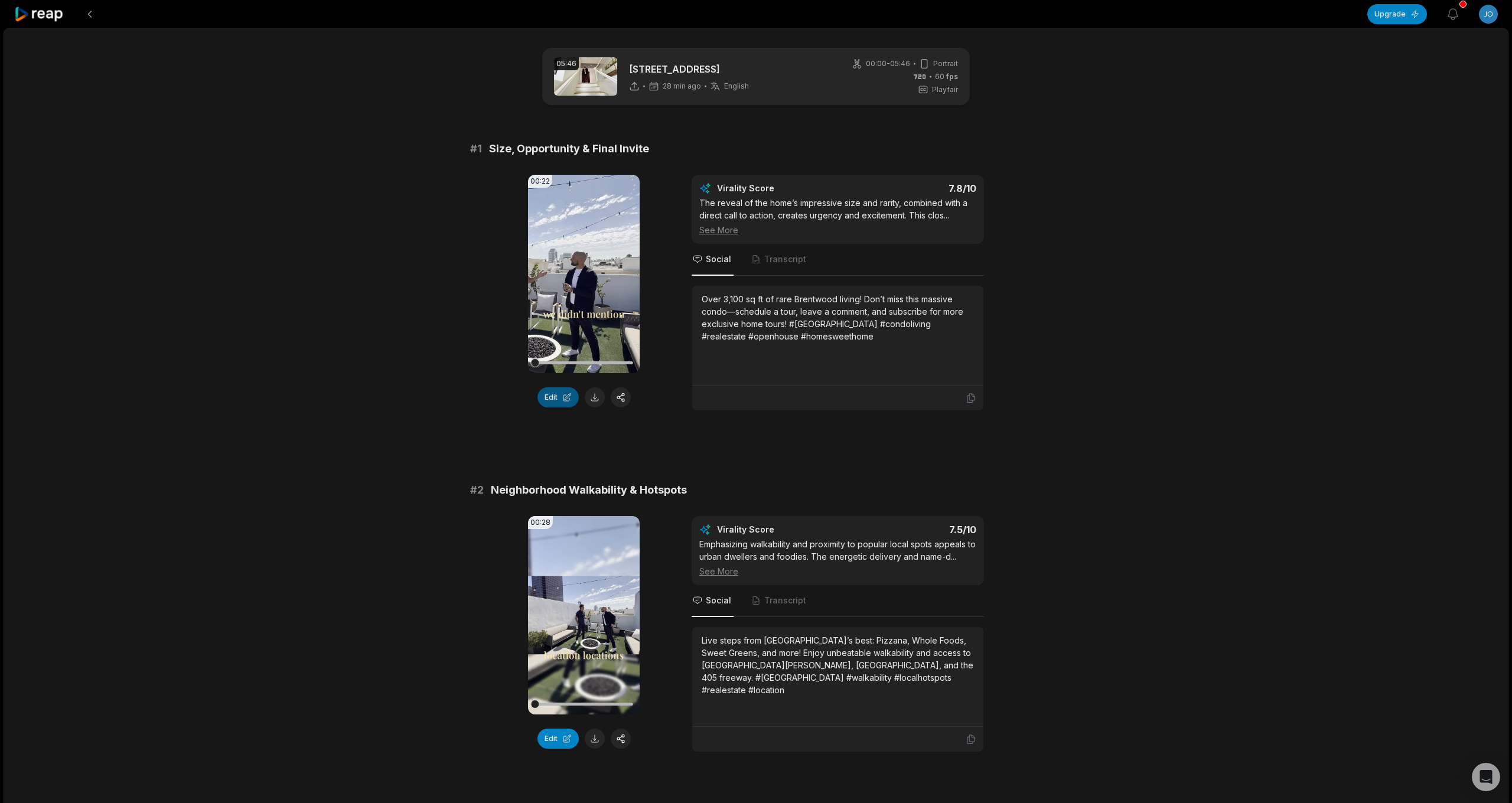
scroll to position [0, 0]
click at [562, 398] on button "Edit" at bounding box center [558, 397] width 41 height 20
